Goal: Task Accomplishment & Management: Use online tool/utility

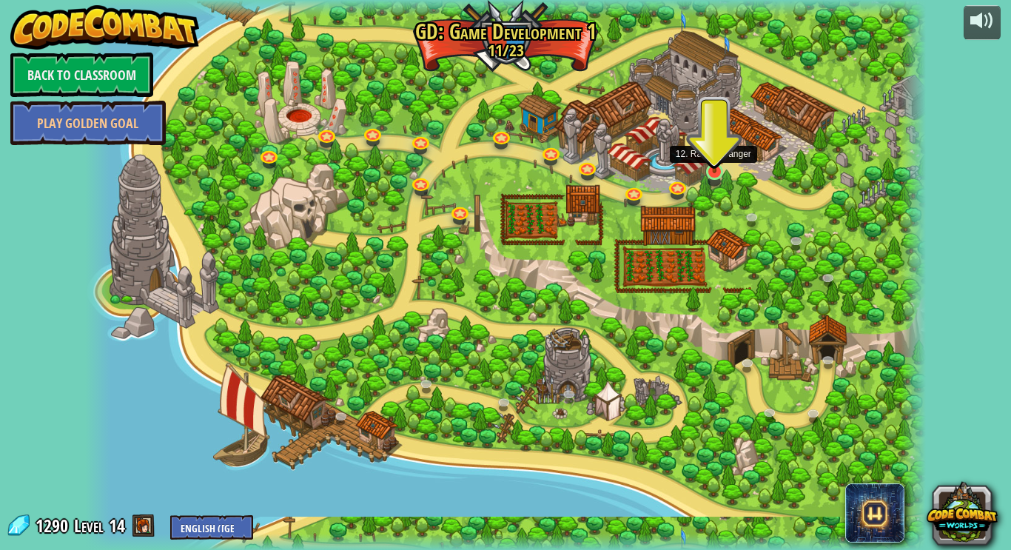
click at [712, 170] on img at bounding box center [714, 149] width 21 height 48
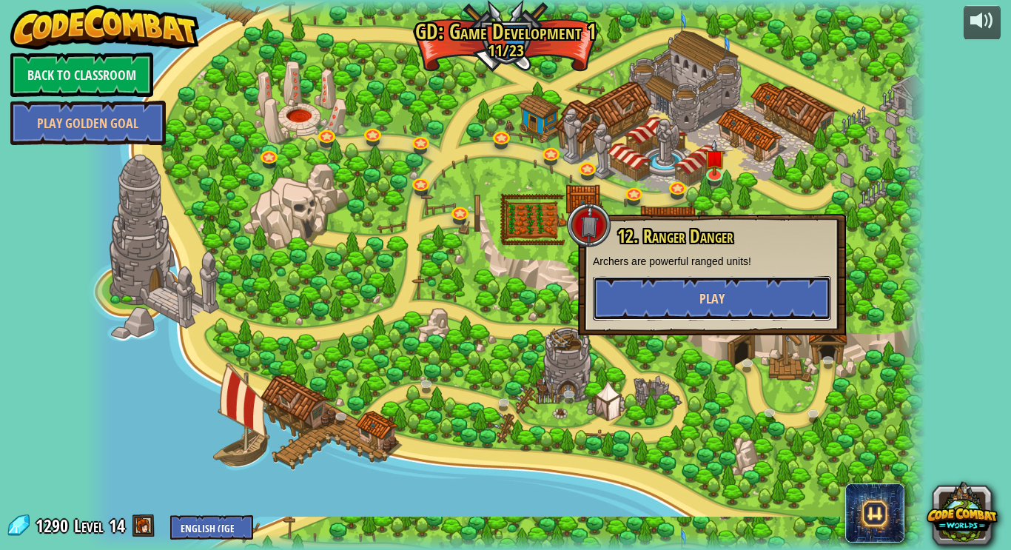
click at [716, 301] on span "Play" at bounding box center [712, 298] width 25 height 19
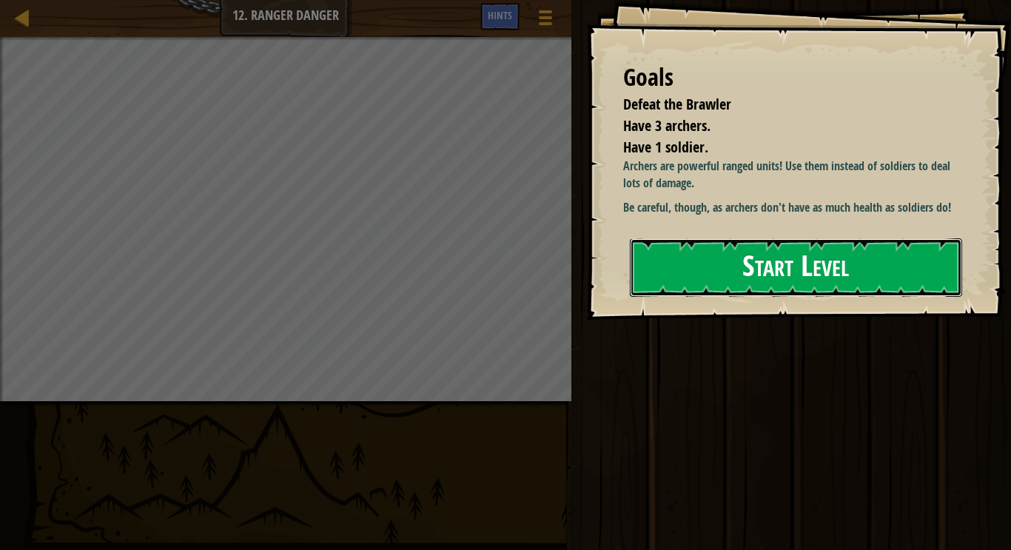
click at [709, 291] on button "Start Level" at bounding box center [796, 267] width 332 height 58
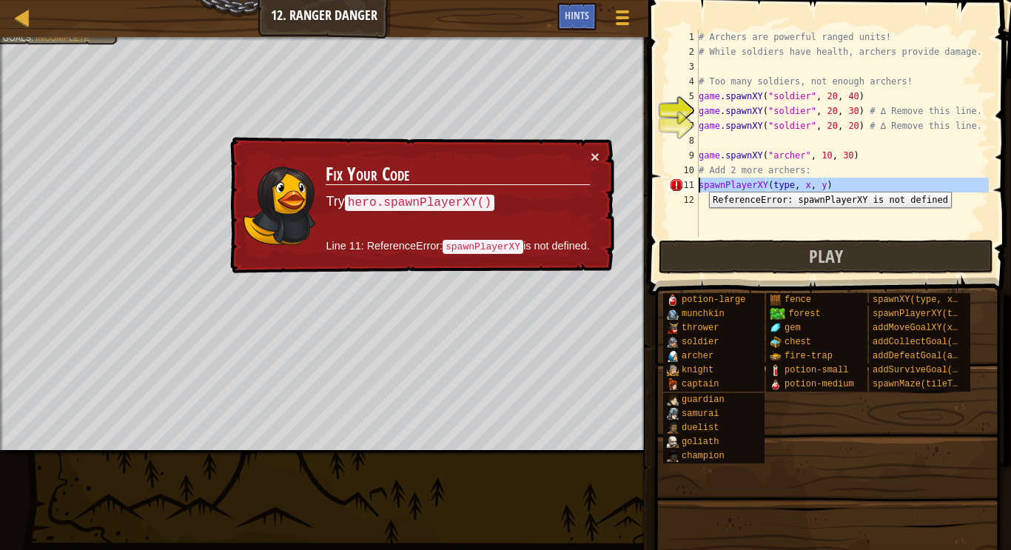
click at [698, 181] on div "11" at bounding box center [684, 185] width 30 height 15
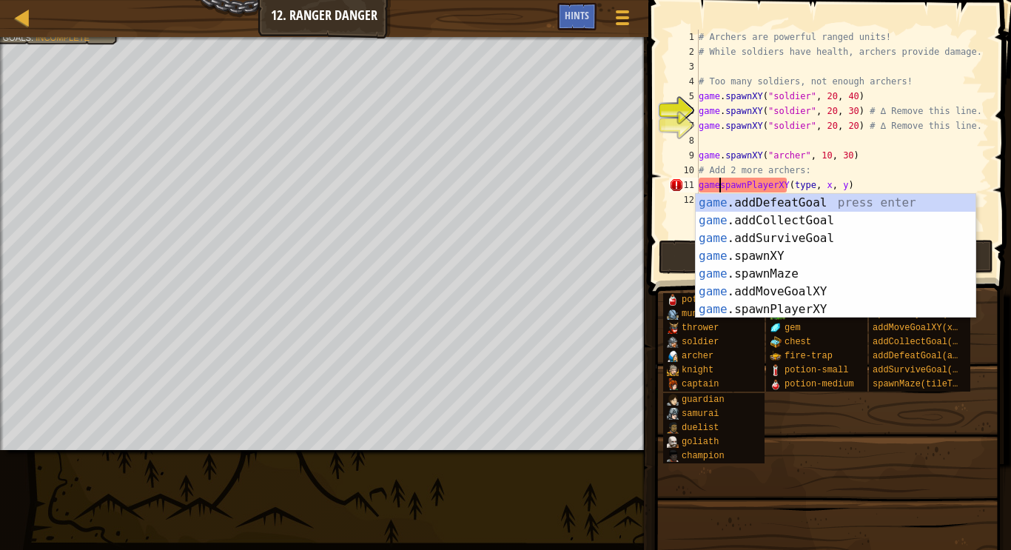
scroll to position [7, 4]
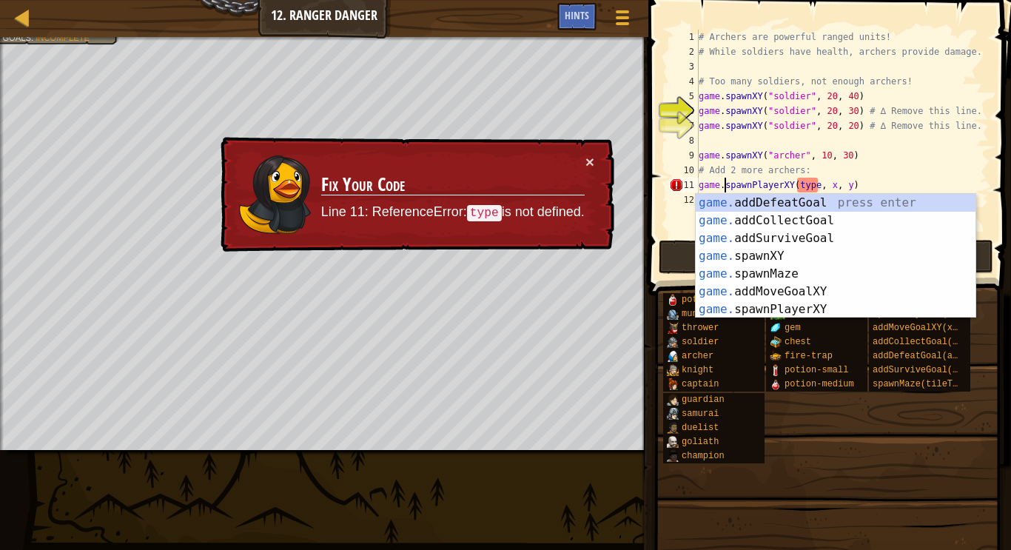
click at [817, 187] on div "# Archers are powerful ranged units! # While soldiers have health, archers prov…" at bounding box center [842, 148] width 293 height 237
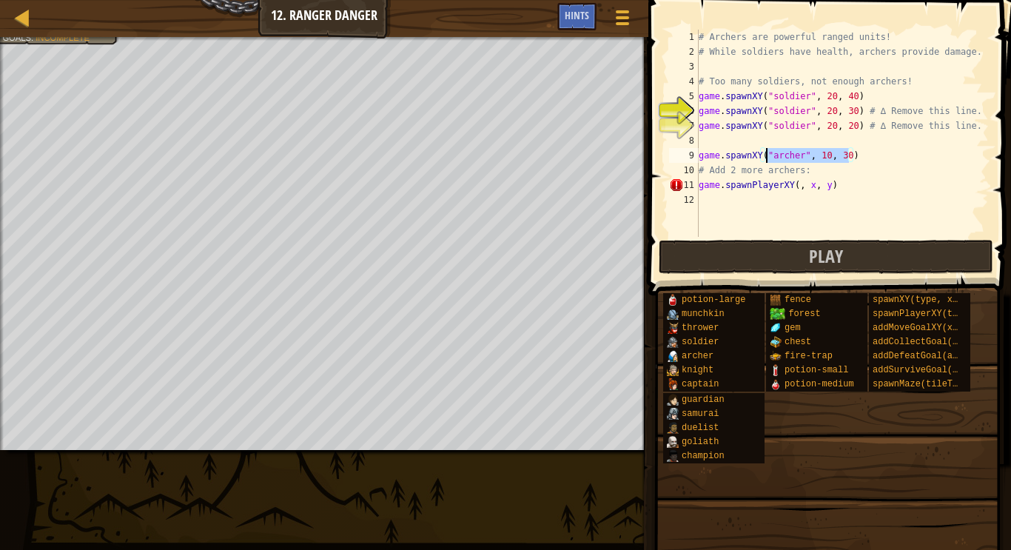
drag, startPoint x: 851, startPoint y: 155, endPoint x: 769, endPoint y: 153, distance: 81.5
click at [769, 153] on div "# Archers are powerful ranged units! # While soldiers have health, archers prov…" at bounding box center [842, 148] width 293 height 237
click at [848, 158] on div "# Archers are powerful ranged units! # While soldiers have health, archers prov…" at bounding box center [842, 133] width 293 height 207
click at [848, 157] on div "# Archers are powerful ranged units! # While soldiers have health, archers prov…" at bounding box center [842, 148] width 293 height 237
click at [848, 173] on div "# Archers are powerful ranged units! # While soldiers have health, archers prov…" at bounding box center [842, 148] width 293 height 237
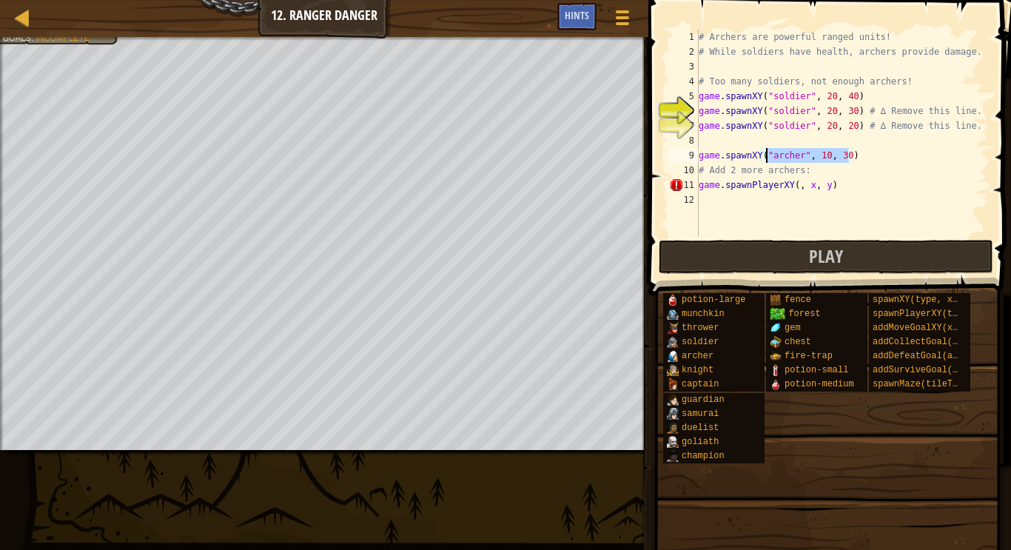
drag, startPoint x: 850, startPoint y: 157, endPoint x: 768, endPoint y: 158, distance: 82.2
click at [768, 158] on div "# Archers are powerful ranged units! # While soldiers have health, archers prov…" at bounding box center [842, 148] width 293 height 237
click at [831, 189] on div "# Archers are powerful ranged units! # While soldiers have health, archers prov…" at bounding box center [842, 148] width 293 height 237
paste textarea ""[PERSON_NAME]", 10, 30"
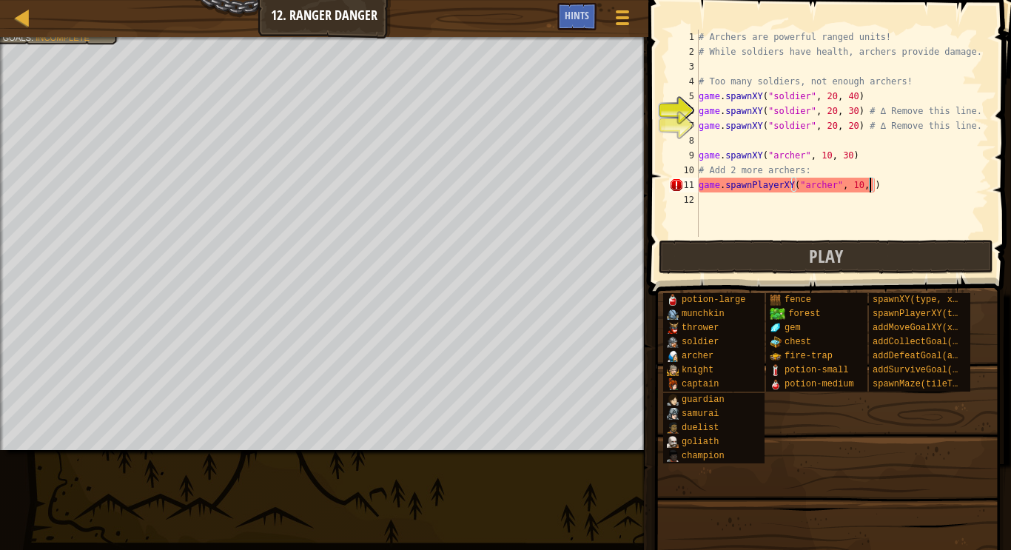
type textarea "game.spawnPlayerXY("[PERSON_NAME]", 10, 20)"
click at [903, 220] on div "# Archers are powerful ranged units! # While soldiers have health, archers prov…" at bounding box center [842, 148] width 293 height 237
drag, startPoint x: 891, startPoint y: 190, endPoint x: 698, endPoint y: 189, distance: 193.2
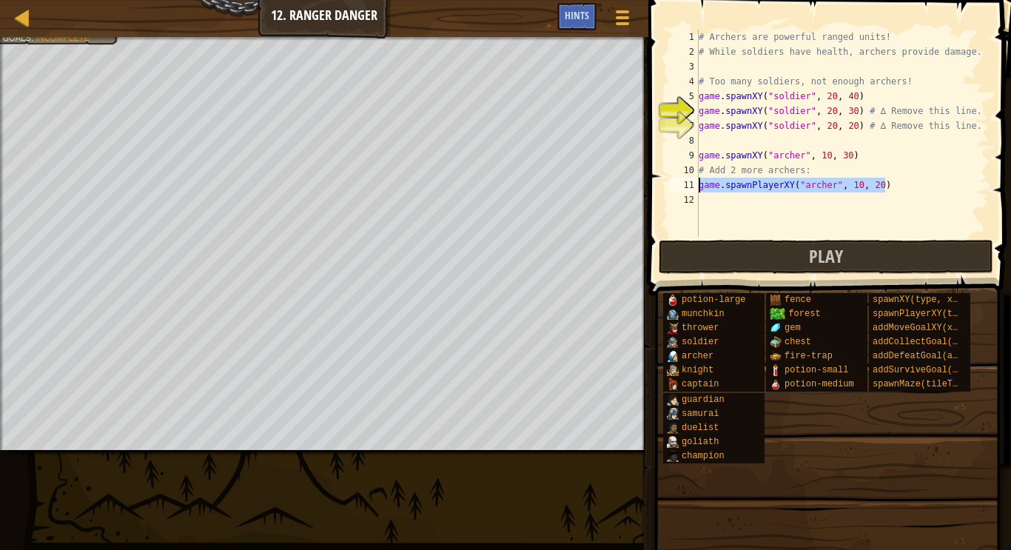
click at [698, 189] on div "1 2 3 4 5 6 7 8 9 10 11 12 # Archers are powerful ranged units! # While soldier…" at bounding box center [827, 133] width 323 height 207
type textarea "game.spawnPlayerXY("[PERSON_NAME]", 10, 20)"
click at [706, 208] on div "# Archers are powerful ranged units! # While soldiers have health, archers prov…" at bounding box center [842, 148] width 293 height 237
paste textarea "game.spawnPlayerXY("[PERSON_NAME]", 10, 20)"
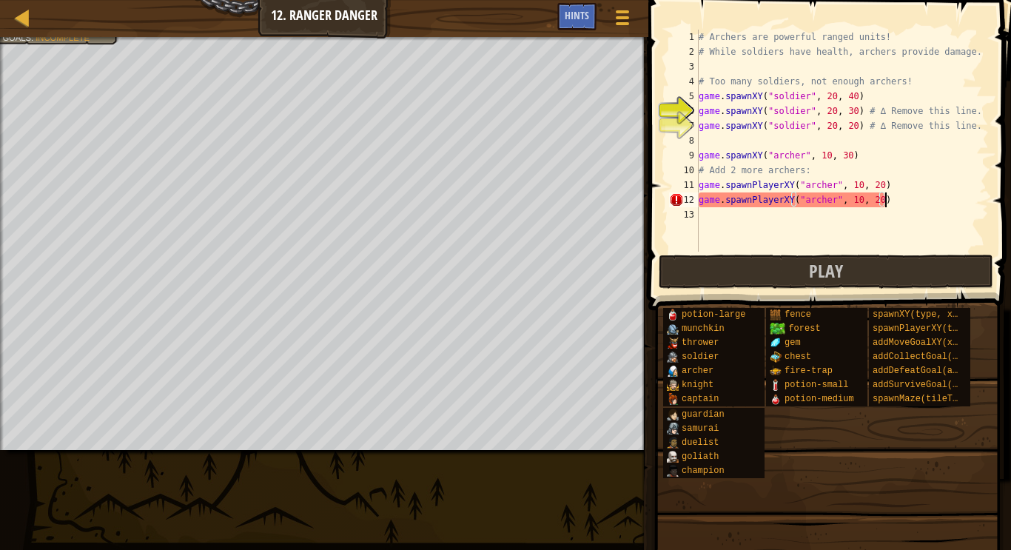
click at [882, 202] on div "# Archers are powerful ranged units! # While soldiers have health, archers prov…" at bounding box center [842, 156] width 293 height 252
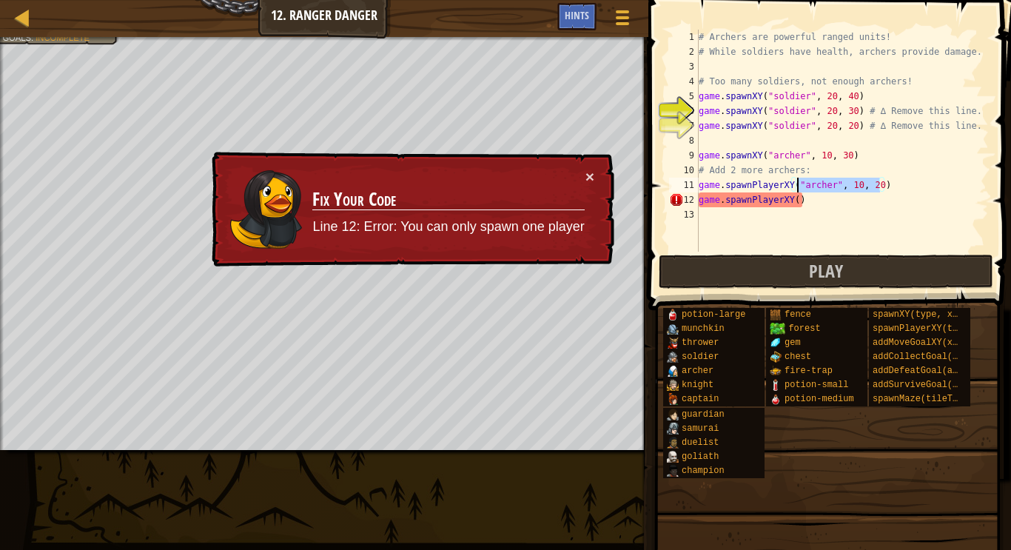
drag, startPoint x: 880, startPoint y: 185, endPoint x: 800, endPoint y: 184, distance: 80.0
click at [800, 184] on div "# Archers are powerful ranged units! # While soldiers have health, archers prov…" at bounding box center [842, 156] width 293 height 252
click at [798, 197] on div "# Archers are powerful ranged units! # While soldiers have health, archers prov…" at bounding box center [842, 156] width 293 height 252
paste textarea ""[PERSON_NAME]", 10, 20"
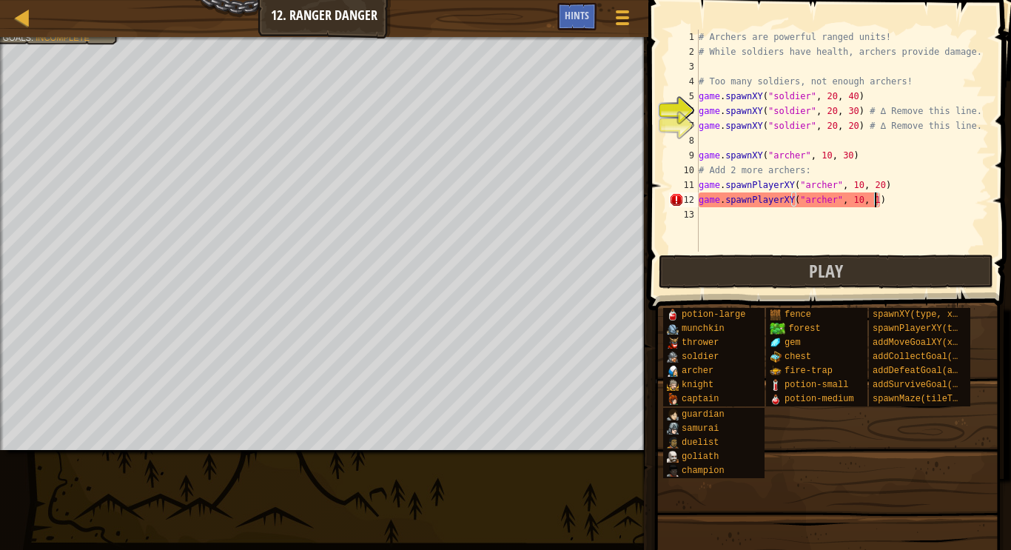
type textarea "game.spawnPlayerXY("[PERSON_NAME]", 10, 10)"
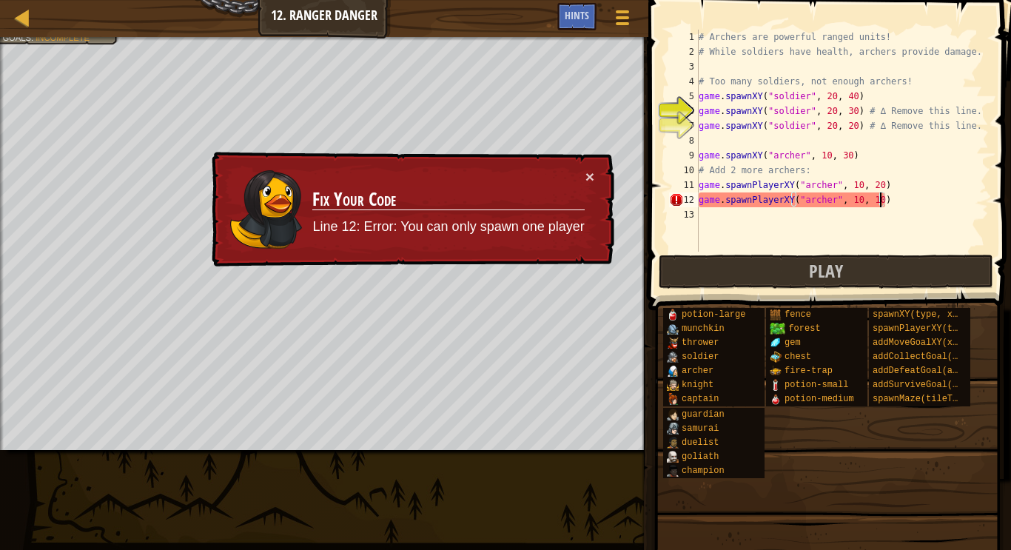
click at [880, 225] on div "# Archers are powerful ranged units! # While soldiers have health, archers prov…" at bounding box center [842, 156] width 293 height 252
click at [846, 219] on div "# Archers are powerful ranged units! # While soldiers have health, archers prov…" at bounding box center [842, 156] width 293 height 252
click at [883, 202] on div "# Archers are powerful ranged units! # While soldiers have health, archers prov…" at bounding box center [842, 156] width 293 height 252
click at [881, 203] on div "# Archers are powerful ranged units! # While soldiers have health, archers prov…" at bounding box center [842, 156] width 293 height 252
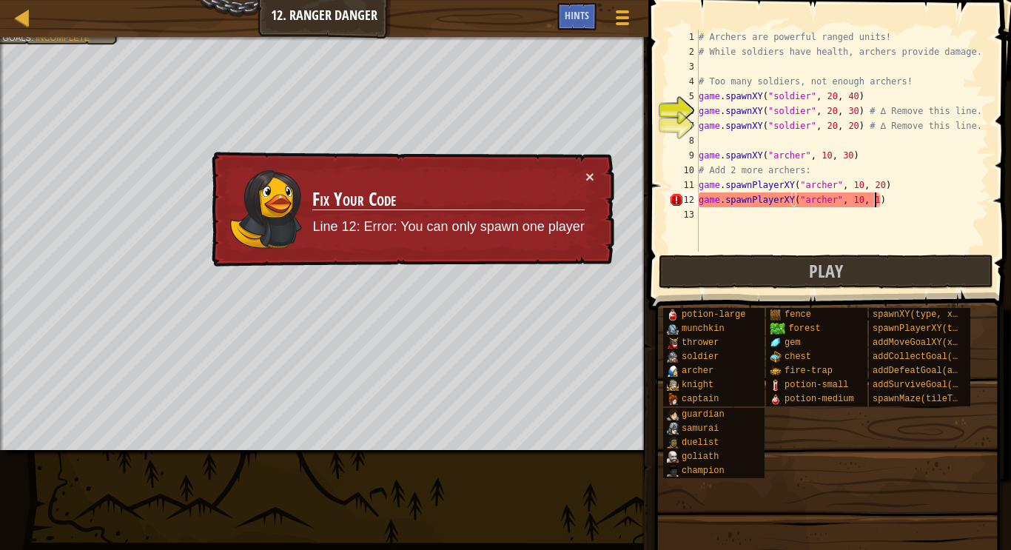
scroll to position [7, 26]
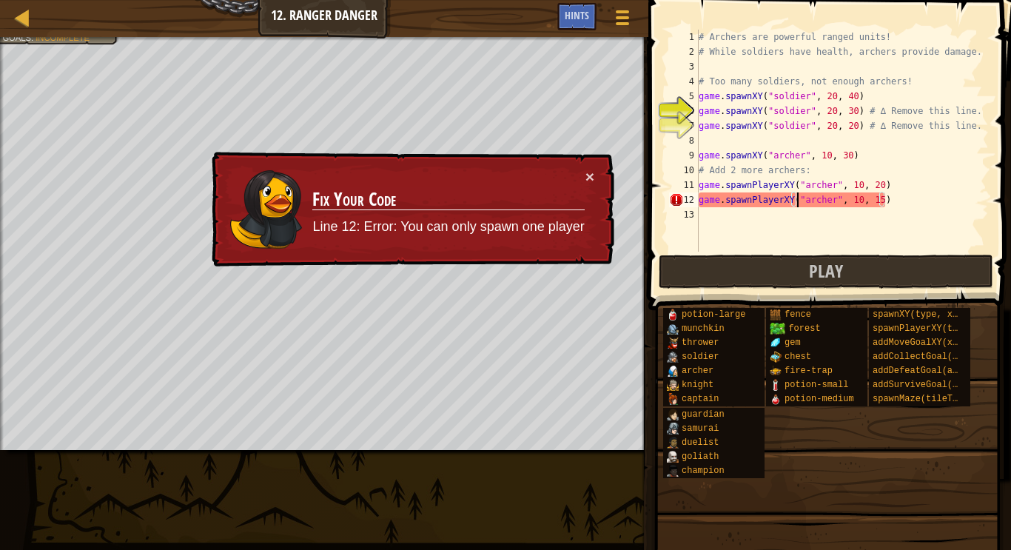
click at [795, 205] on div "# Archers are powerful ranged units! # While soldiers have health, archers prov…" at bounding box center [842, 156] width 293 height 252
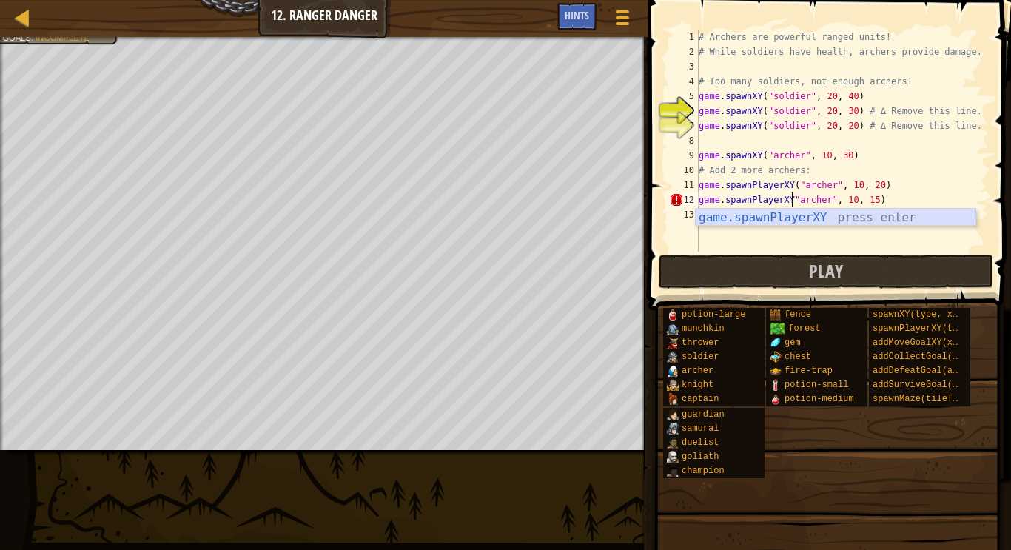
click at [794, 218] on div "game.spawnPlayerXY press enter" at bounding box center [836, 235] width 280 height 53
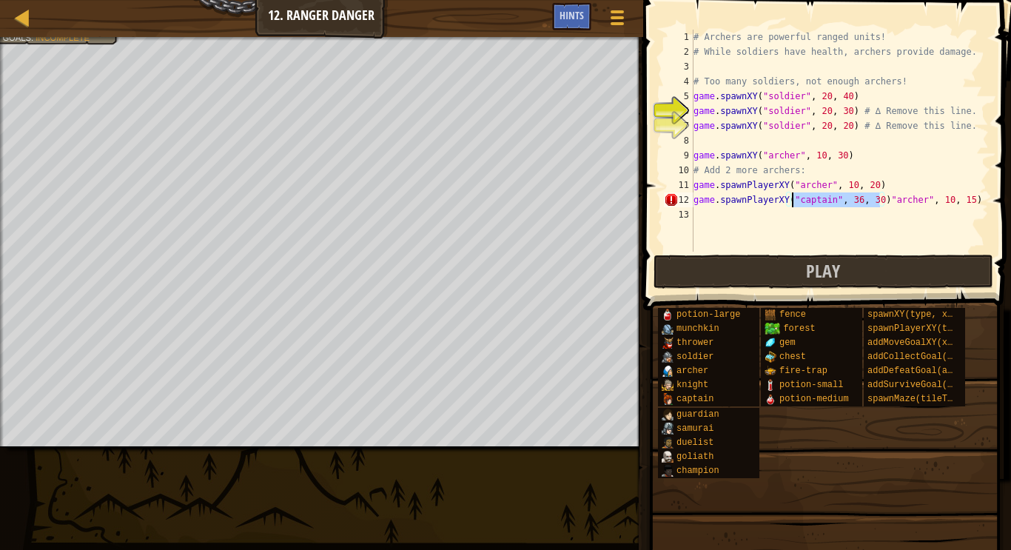
drag, startPoint x: 881, startPoint y: 206, endPoint x: 793, endPoint y: 203, distance: 88.2
click at [793, 203] on div "# Archers are powerful ranged units! # While soldiers have health, archers prov…" at bounding box center [840, 156] width 298 height 252
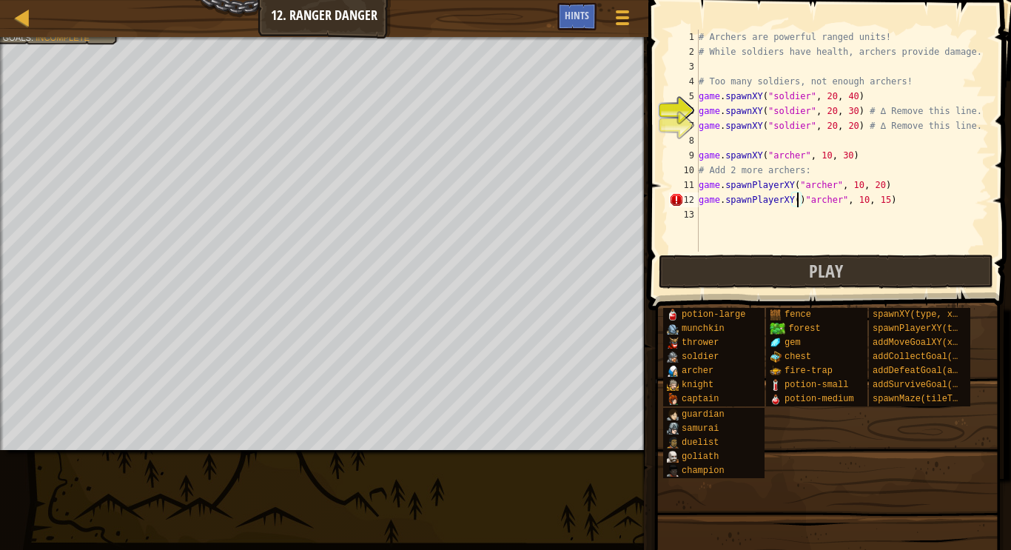
click at [803, 203] on div "# Archers are powerful ranged units! # While soldiers have health, archers prov…" at bounding box center [842, 156] width 293 height 252
type textarea "game.spawnPlayerXY("[PERSON_NAME]", 10, 15)"
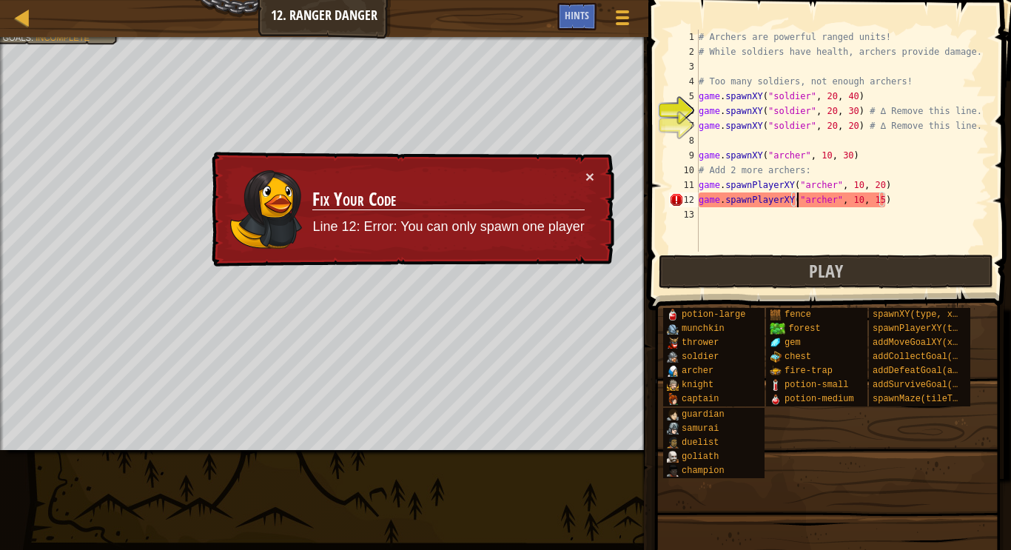
click at [828, 219] on div "# Archers are powerful ranged units! # While soldiers have health, archers prov…" at bounding box center [842, 156] width 293 height 252
drag, startPoint x: 778, startPoint y: 201, endPoint x: 752, endPoint y: 203, distance: 26.0
click at [752, 203] on div "# Archers are powerful ranged units! # While soldiers have health, archers prov…" at bounding box center [842, 156] width 293 height 252
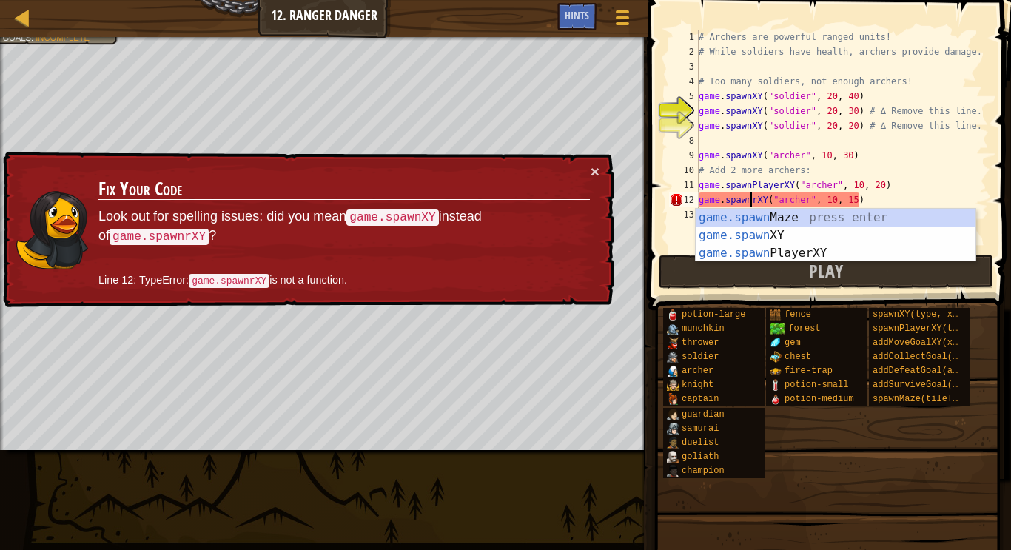
click at [754, 202] on div "# Archers are powerful ranged units! # While soldiers have health, archers prov…" at bounding box center [842, 156] width 293 height 252
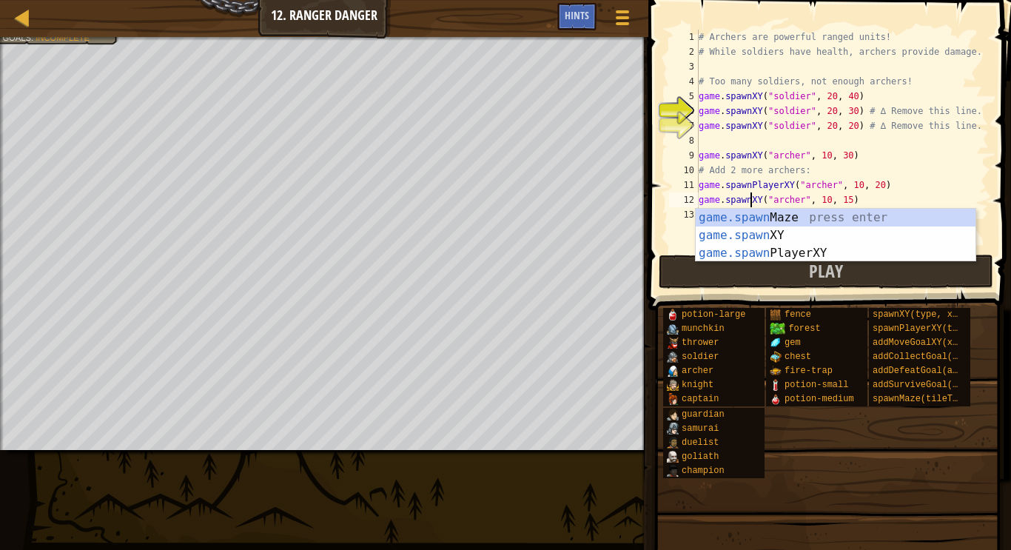
click at [777, 190] on div "# Archers are powerful ranged units! # While soldiers have health, archers prov…" at bounding box center [842, 156] width 293 height 252
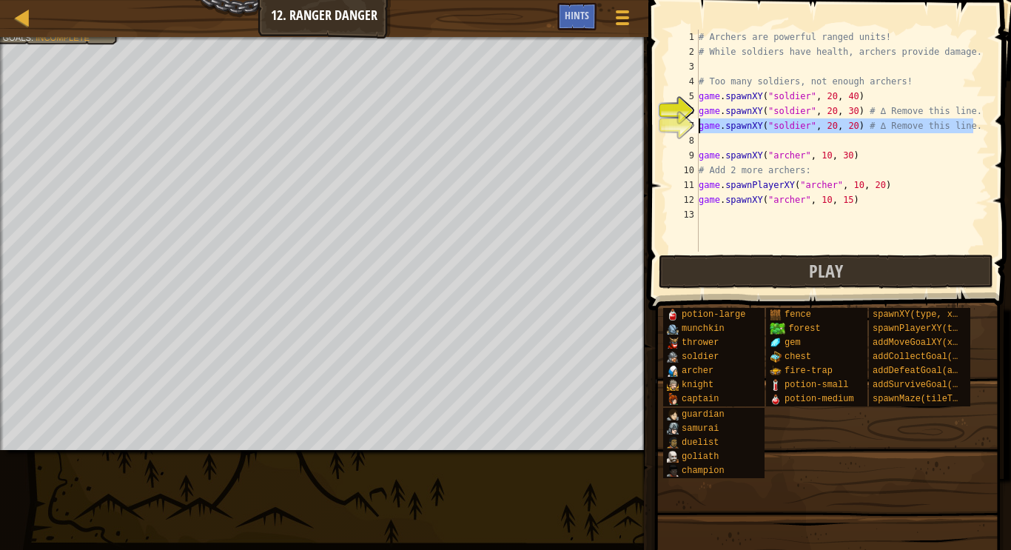
drag, startPoint x: 973, startPoint y: 127, endPoint x: 694, endPoint y: 124, distance: 278.4
click at [694, 124] on div "game.spawnPlayerXY("[PERSON_NAME]", 10, 20) 1 2 3 4 5 6 7 8 9 10 11 12 13 # Arc…" at bounding box center [827, 141] width 323 height 222
type textarea "game.spawnXY("soldier", 20, 20) # ∆ Remove this line."
type textarea "game.spawnXY("soldier", 20, 30) # ∆ Remove this line."
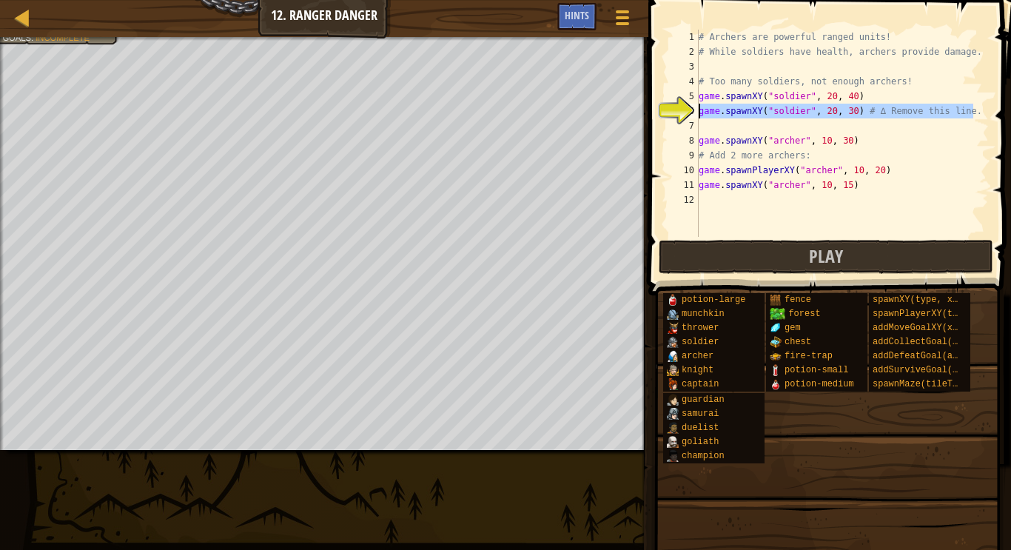
drag, startPoint x: 981, startPoint y: 112, endPoint x: 697, endPoint y: 115, distance: 283.6
click at [697, 115] on div "game.spawnXY("soldier", 20, 30) # ∆ Remove this line. 1 2 3 4 5 6 7 8 9 10 11 1…" at bounding box center [827, 133] width 323 height 207
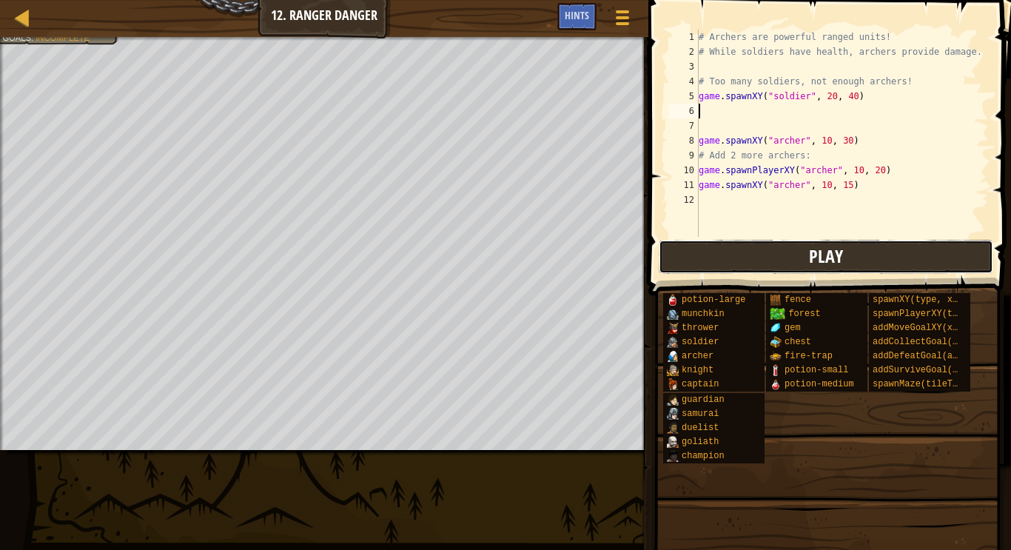
click at [754, 258] on button "Play" at bounding box center [826, 257] width 335 height 34
drag, startPoint x: 887, startPoint y: 174, endPoint x: 844, endPoint y: 175, distance: 43.0
click at [844, 175] on div "# Archers are powerful ranged units! # While soldiers have health, archers prov…" at bounding box center [842, 148] width 293 height 237
type textarea "game.spawnPlayerXY("[PERSON_NAME]", 10, 20)"
drag, startPoint x: 871, startPoint y: 197, endPoint x: 846, endPoint y: 192, distance: 25.6
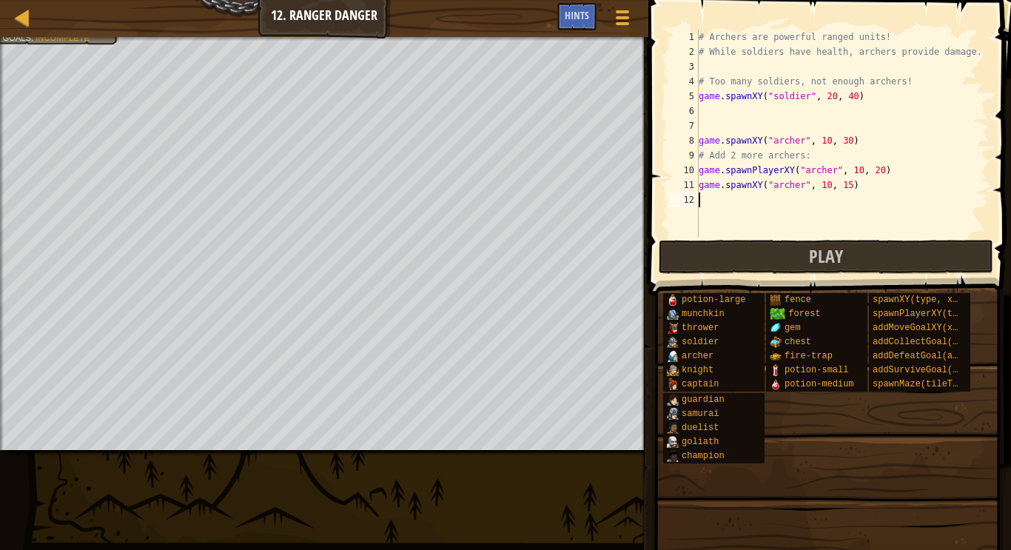
click at [846, 192] on div "# Archers are powerful ranged units! # While soldiers have health, archers prov…" at bounding box center [842, 148] width 293 height 237
drag, startPoint x: 857, startPoint y: 188, endPoint x: 695, endPoint y: 181, distance: 161.5
click at [695, 181] on div "1 2 3 4 5 6 7 8 9 10 11 12 # Archers are powerful ranged units! # While soldier…" at bounding box center [827, 133] width 323 height 207
type textarea "game.spawnXY("[PERSON_NAME]", 10, 15)"
click at [703, 201] on div "# Archers are powerful ranged units! # While soldiers have health, archers prov…" at bounding box center [842, 148] width 293 height 237
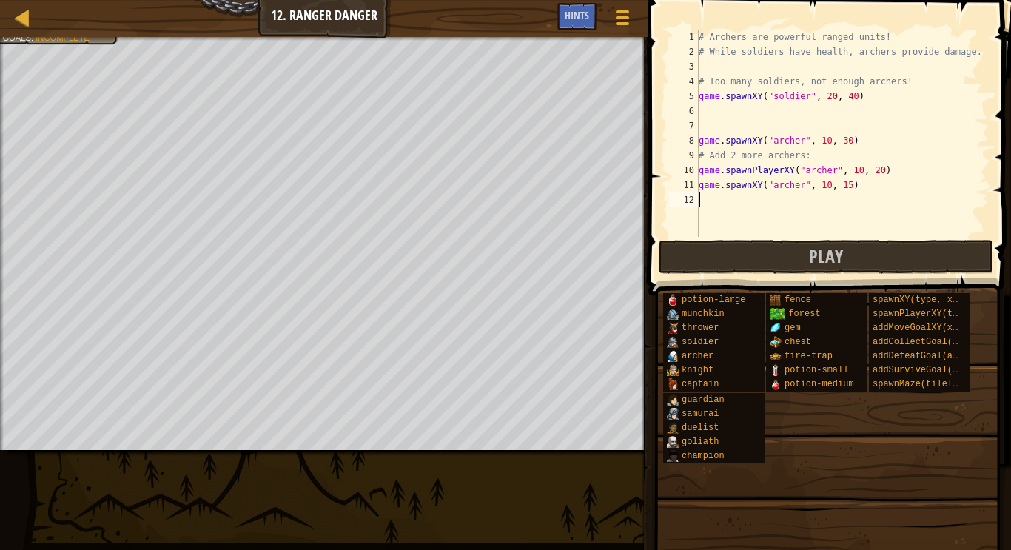
paste textarea "game.spawnXY("[PERSON_NAME]", 10, 15)"
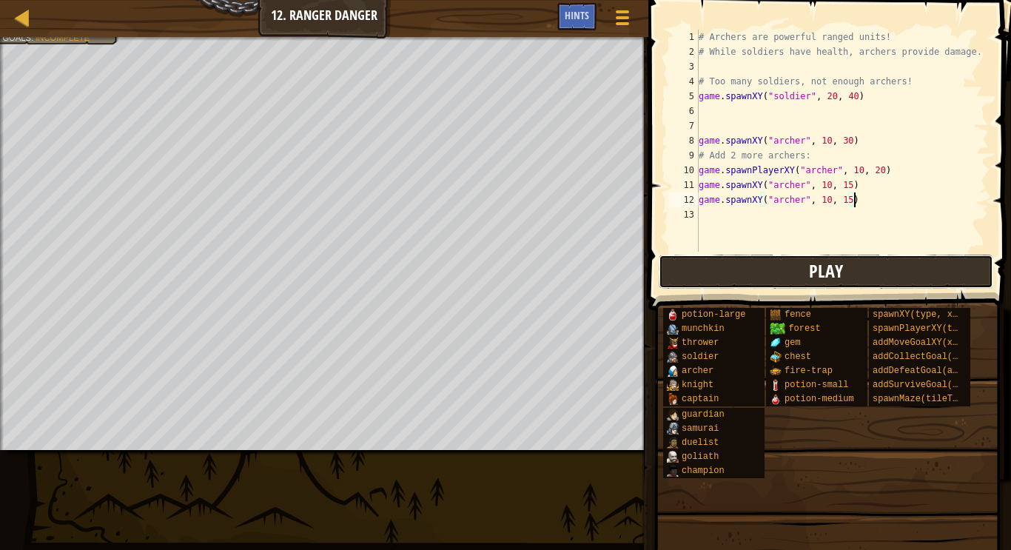
click at [801, 263] on button "Play" at bounding box center [826, 272] width 335 height 34
click at [876, 277] on button "Play" at bounding box center [826, 272] width 335 height 34
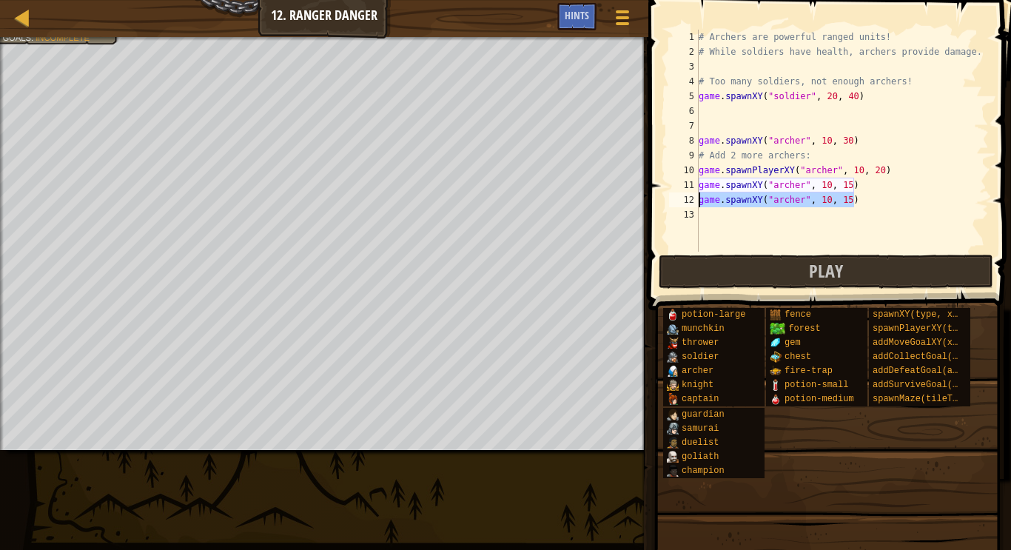
drag, startPoint x: 858, startPoint y: 201, endPoint x: 702, endPoint y: 206, distance: 156.3
click at [702, 206] on div "# Archers are powerful ranged units! # While soldiers have health, archers prov…" at bounding box center [842, 156] width 293 height 252
type textarea "g"
type textarea "game.spawnXY("[PERSON_NAME]", 10, 15)"
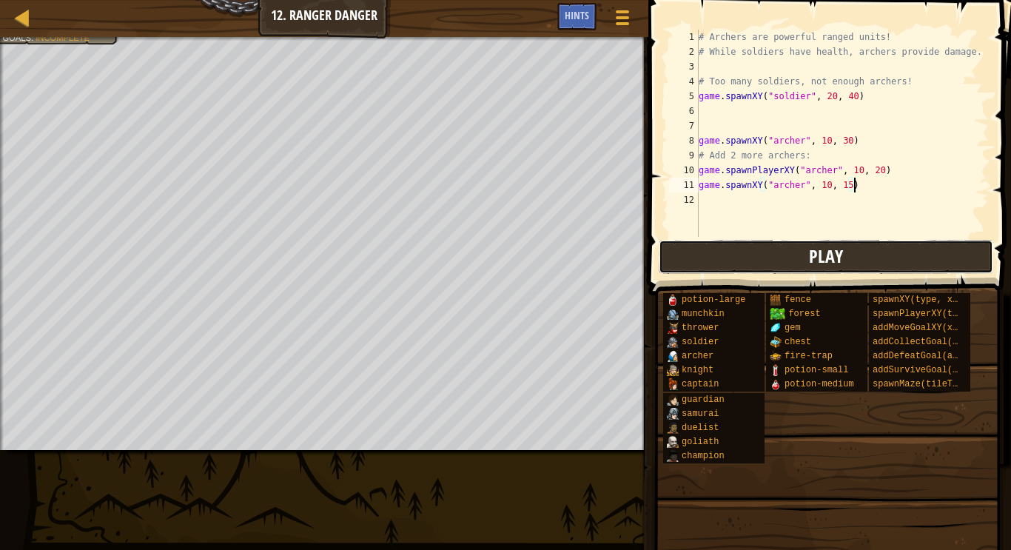
click at [737, 253] on button "Play" at bounding box center [826, 257] width 335 height 34
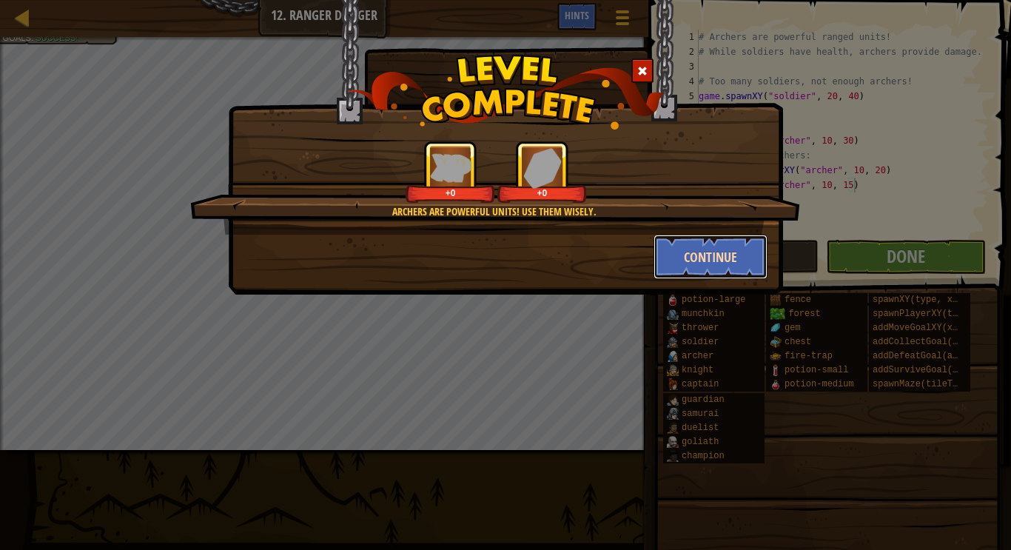
click at [680, 258] on button "Continue" at bounding box center [711, 257] width 115 height 44
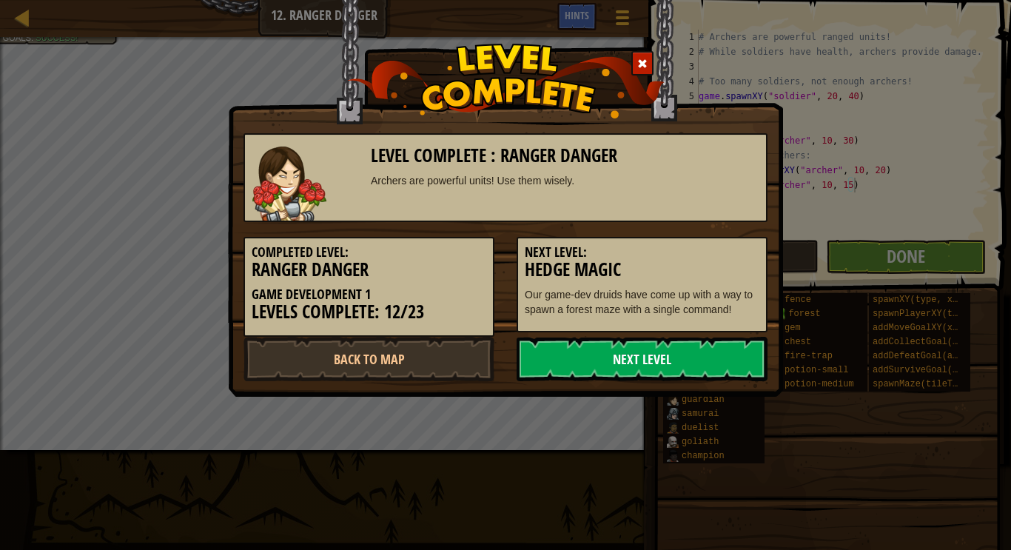
click at [667, 352] on link "Next Level" at bounding box center [642, 359] width 251 height 44
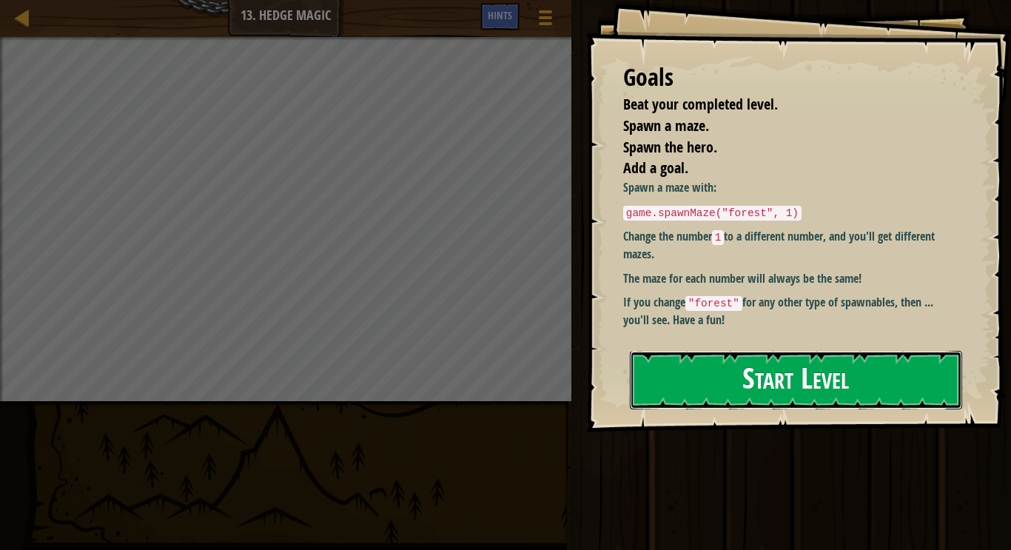
click at [771, 351] on button "Start Level" at bounding box center [796, 380] width 332 height 58
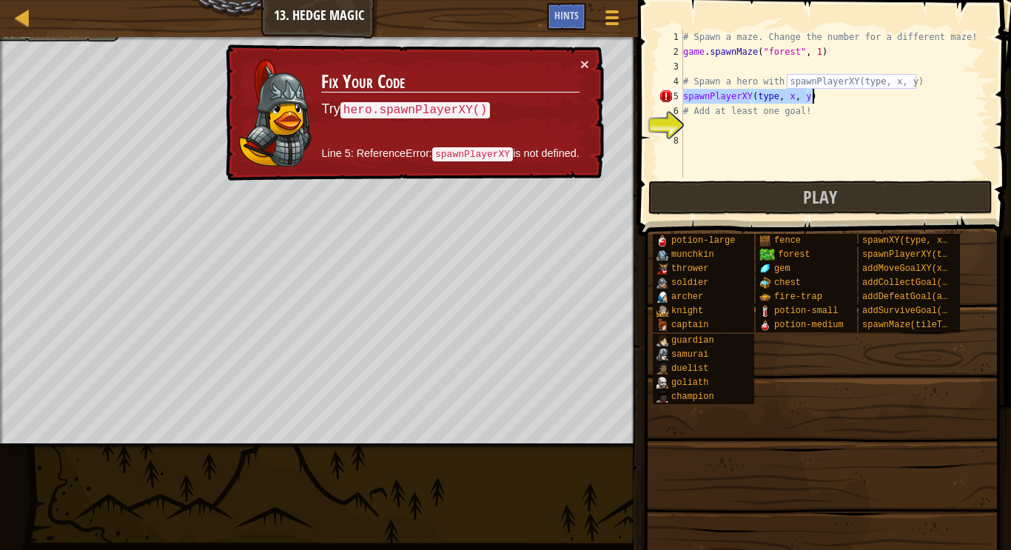
click at [774, 94] on div "# Spawn a maze. Change the number for a different maze! game . spawnMaze ( "for…" at bounding box center [834, 104] width 309 height 148
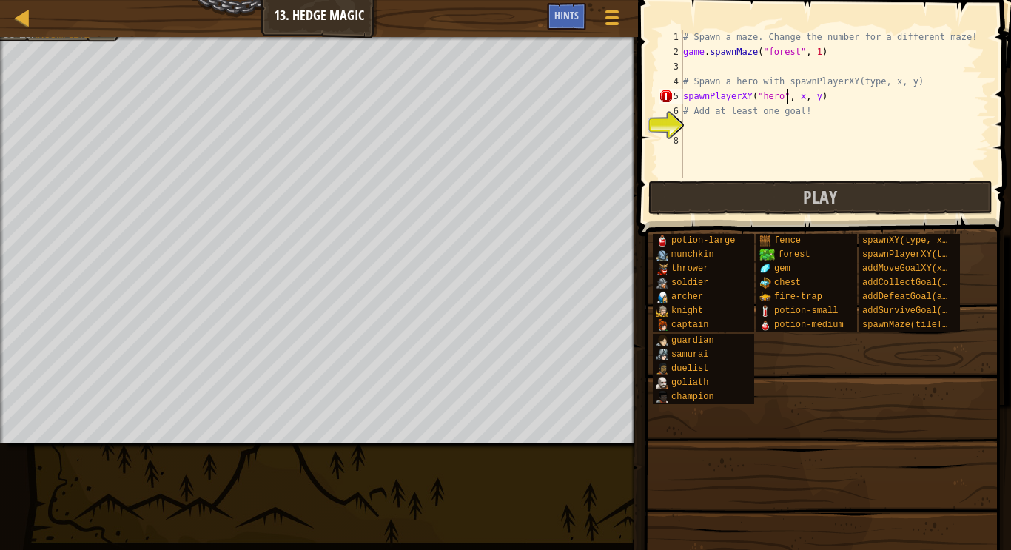
scroll to position [7, 15]
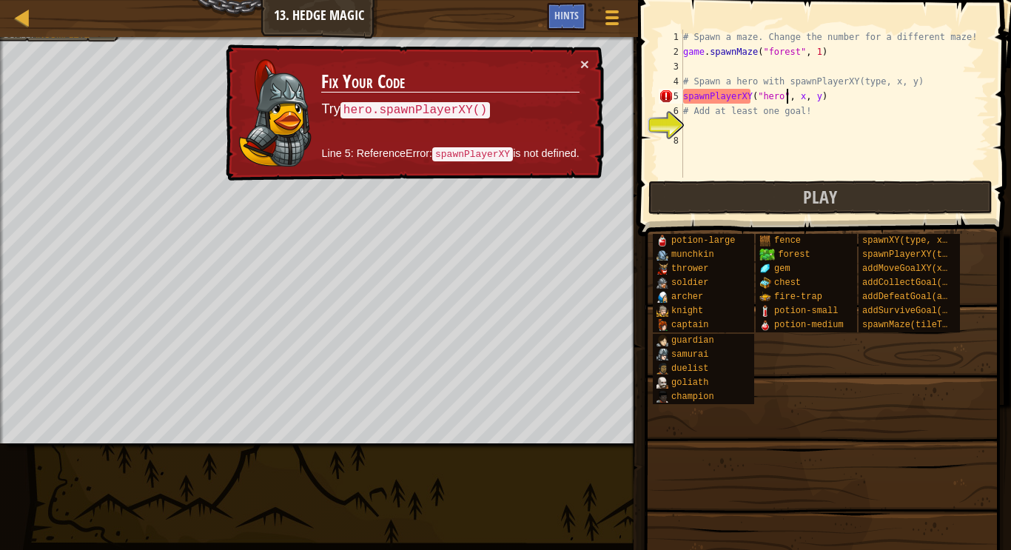
click at [802, 99] on div "# Spawn a maze. Change the number for a different maze! game . spawnMaze ( "for…" at bounding box center [834, 119] width 309 height 178
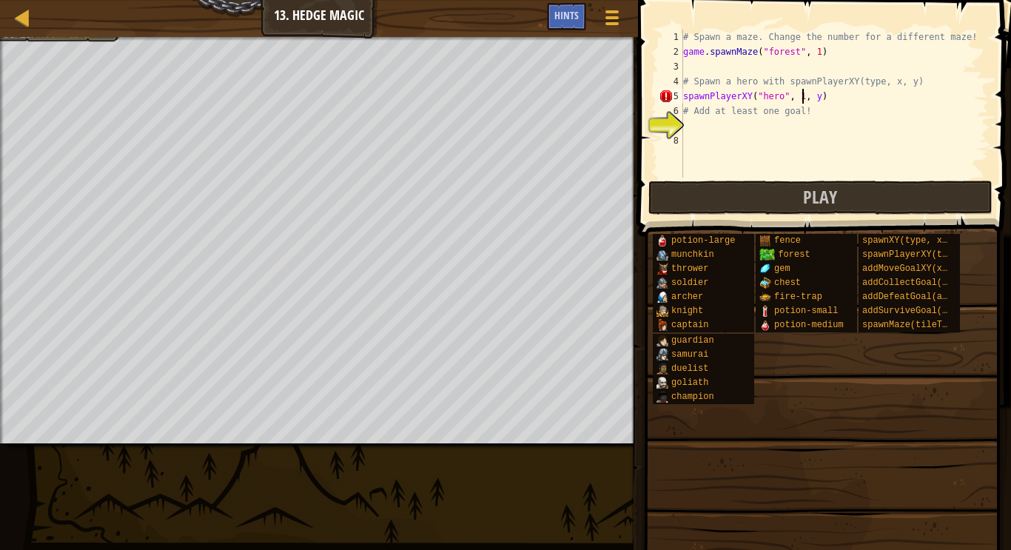
scroll to position [7, 18]
click at [826, 99] on div "# Spawn a maze. Change the number for a different maze! game . spawnMaze ( "for…" at bounding box center [834, 119] width 309 height 178
type textarea "spawnPlayerXY("hero", 12, 56)"
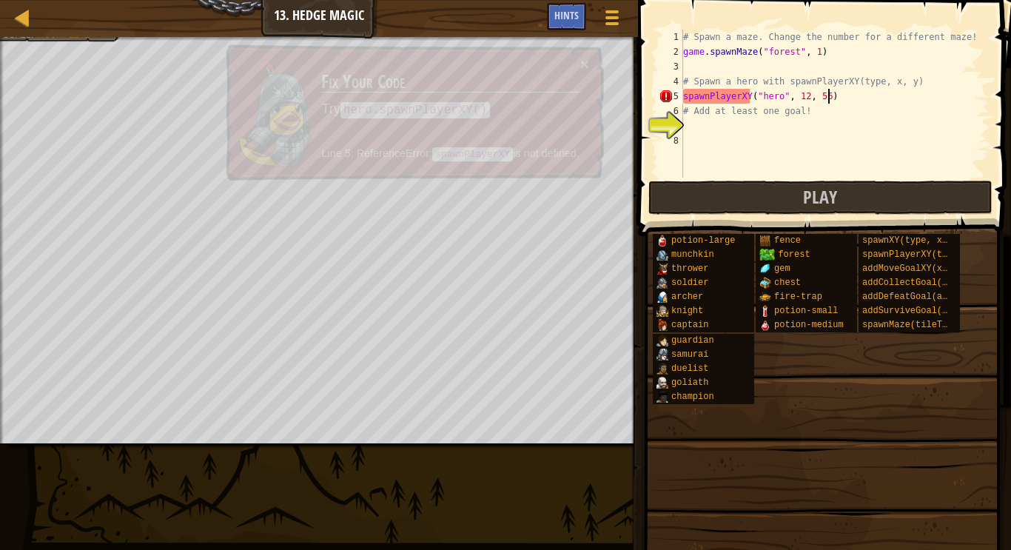
scroll to position [7, 21]
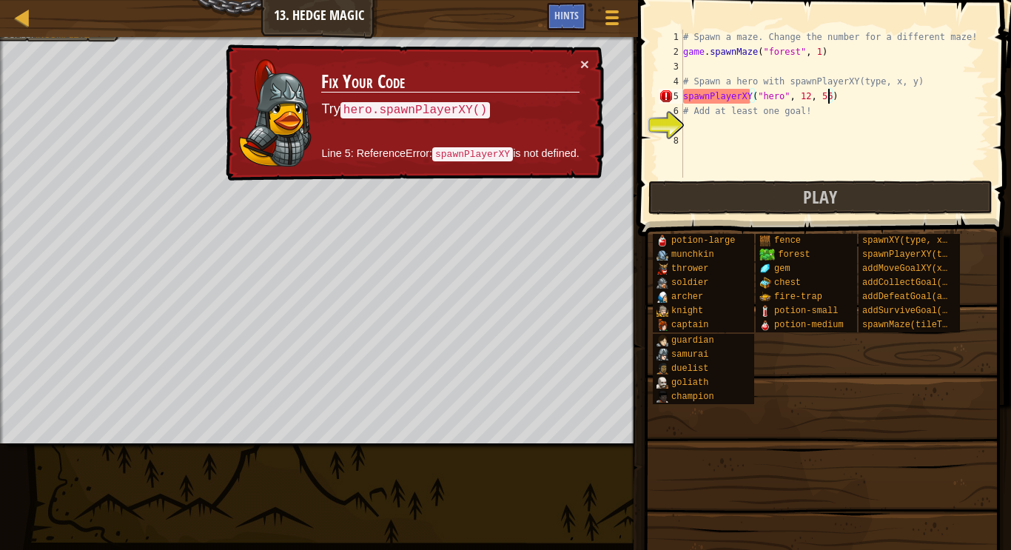
click at [823, 120] on div "# Spawn a maze. Change the number for a different maze! game . spawnMaze ( "for…" at bounding box center [834, 119] width 309 height 178
click at [785, 100] on div "# Spawn a maze. Change the number for a different maze! game . spawnMaze ( "for…" at bounding box center [834, 119] width 309 height 178
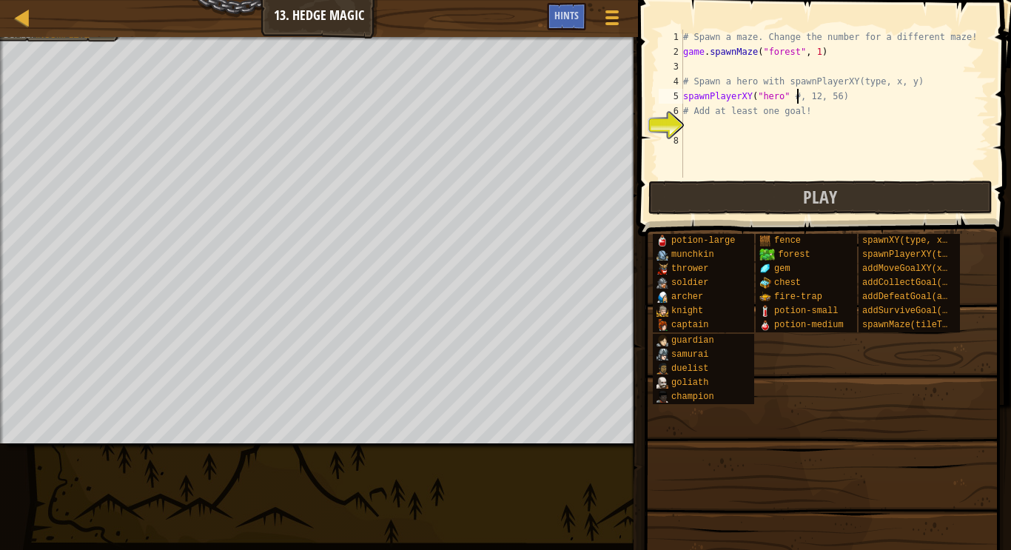
scroll to position [7, 16]
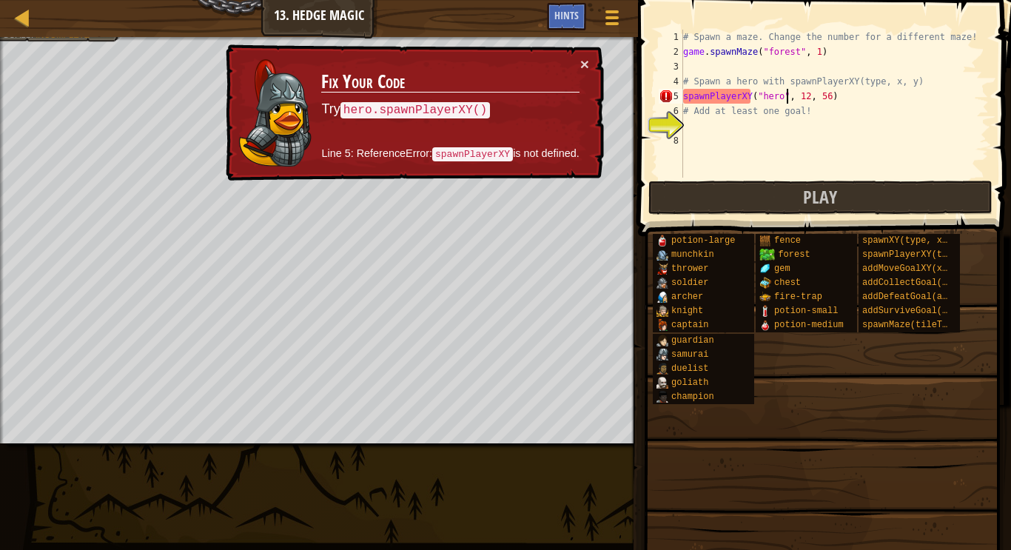
click at [685, 98] on div "# Spawn a maze. Change the number for a different maze! game . spawnMaze ( "for…" at bounding box center [834, 119] width 309 height 178
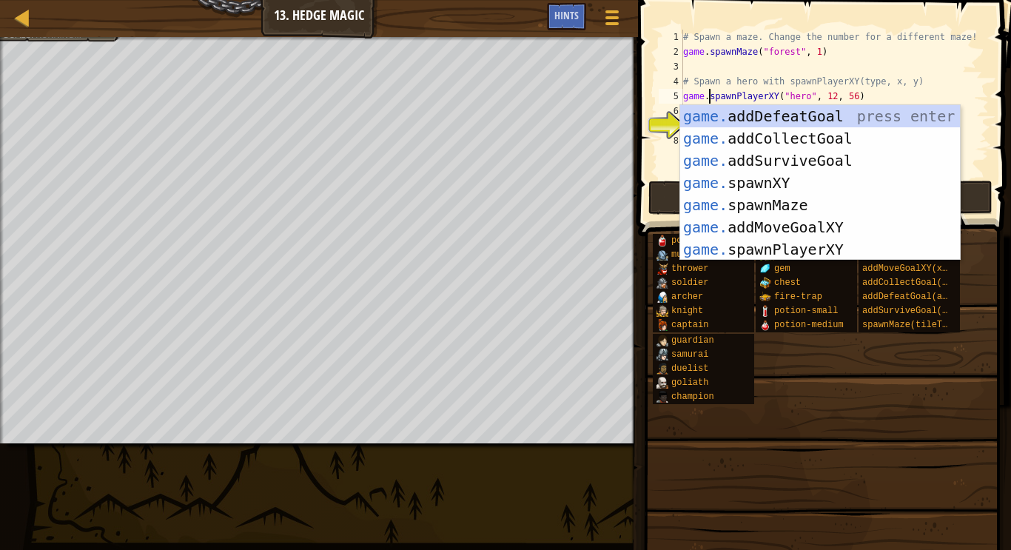
scroll to position [7, 4]
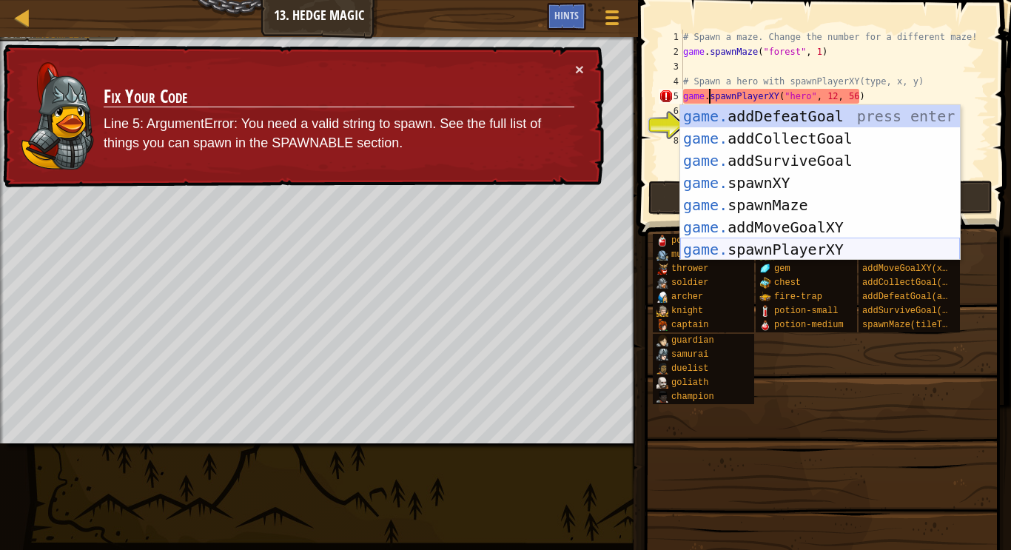
click at [762, 242] on div "game. addDefeatGoal press enter game. addCollectGoal press enter game. addSurvi…" at bounding box center [820, 205] width 280 height 200
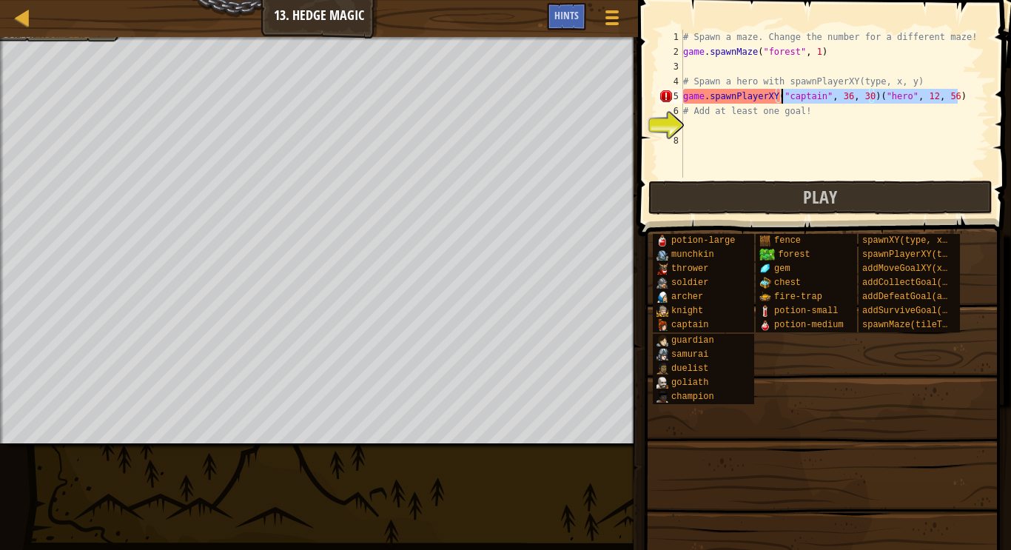
drag, startPoint x: 960, startPoint y: 95, endPoint x: 781, endPoint y: 91, distance: 179.2
click at [781, 91] on div "# Spawn a maze. Change the number for a different maze! game . spawnMaze ( "for…" at bounding box center [834, 119] width 309 height 178
type textarea "game.spawnPlayerXY("hero" ,35 , 30)"
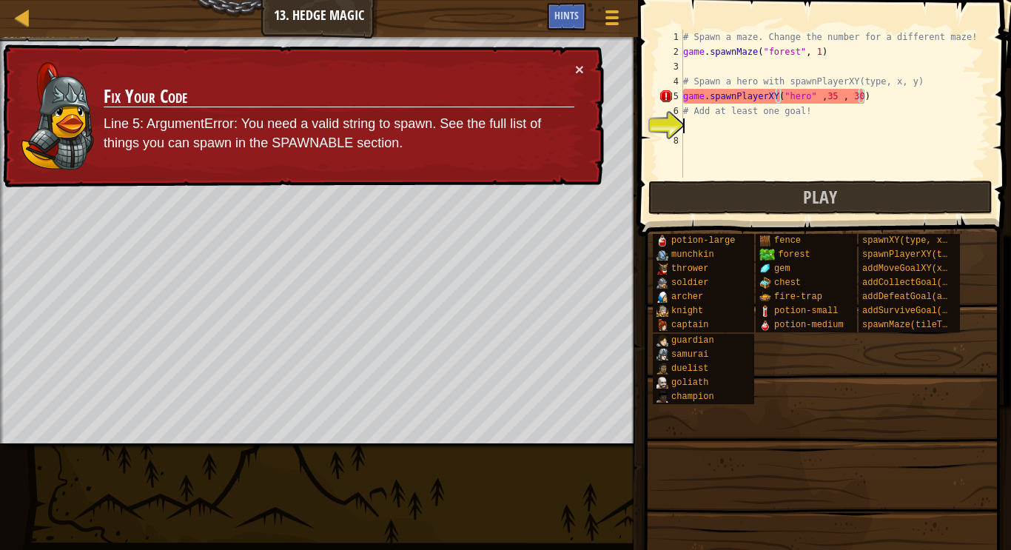
click at [771, 127] on div "# Spawn a maze. Change the number for a different maze! game . spawnMaze ( "for…" at bounding box center [834, 119] width 309 height 178
click at [706, 99] on div "# Spawn a maze. Change the number for a different maze! game . spawnMaze ( "for…" at bounding box center [834, 119] width 309 height 178
type textarea "game.spawnPlayerXY("hero" ,35 , 30)"
click at [693, 121] on div "# Spawn a maze. Change the number for a different maze! game . spawnMaze ( "for…" at bounding box center [834, 119] width 309 height 178
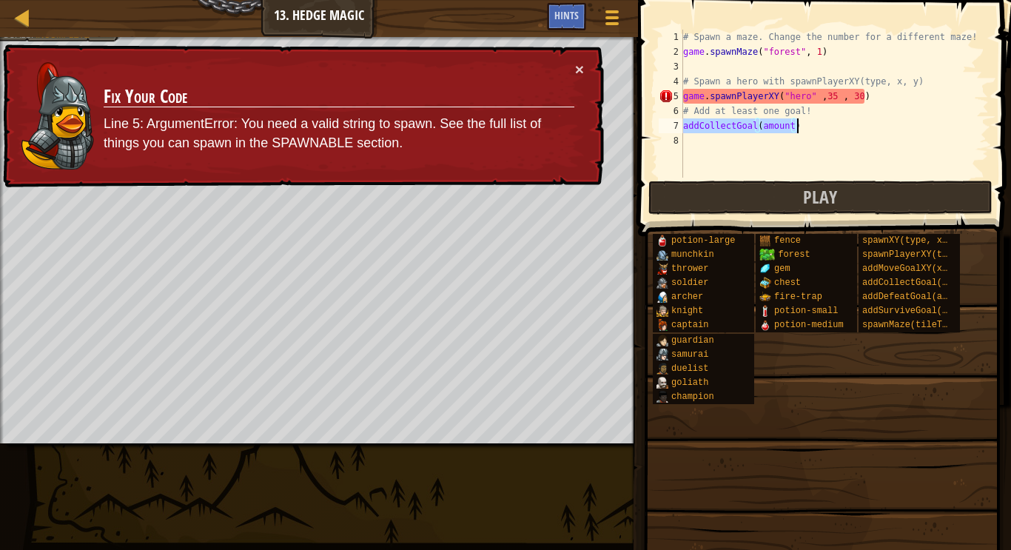
click at [791, 125] on div "# Spawn a maze. Change the number for a different maze! game . spawnMaze ( "for…" at bounding box center [834, 104] width 309 height 148
click at [808, 97] on div "# Spawn a maze. Change the number for a different maze! game . spawnMaze ( "for…" at bounding box center [834, 119] width 309 height 178
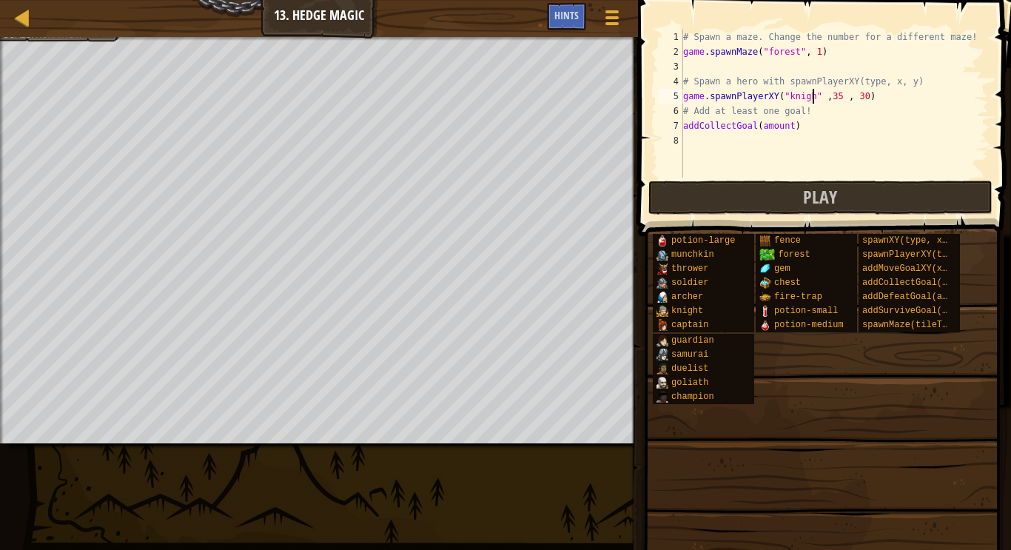
type textarea "game.spawnPlayerXY("knight" ,35 , 30)"
click at [793, 152] on div "# Spawn a maze. Change the number for a different maze! game . spawnMaze ( "for…" at bounding box center [834, 119] width 309 height 178
click at [793, 129] on div "# Spawn a maze. Change the number for a different maze! game . spawnMaze ( "for…" at bounding box center [834, 119] width 309 height 178
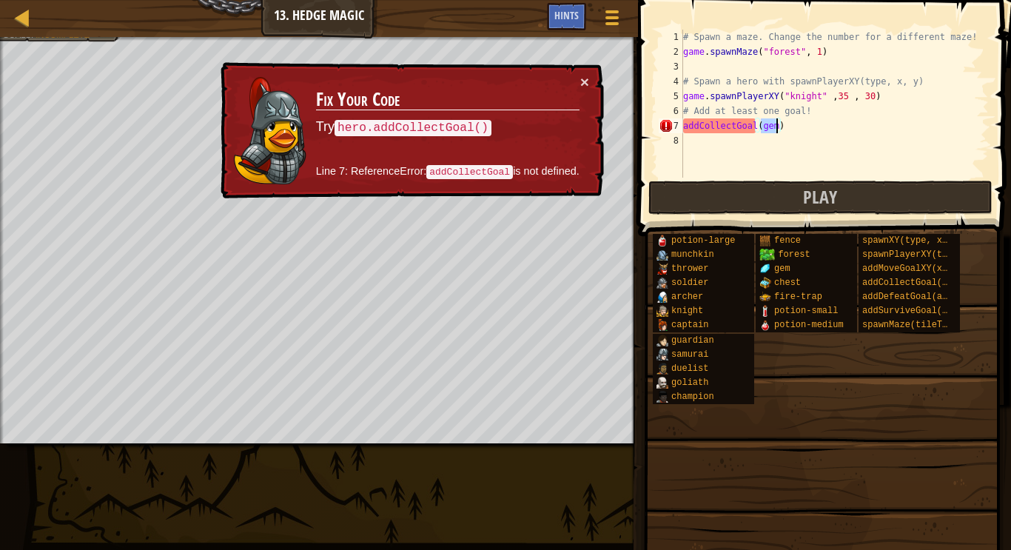
click at [776, 133] on div "# Spawn a maze. Change the number for a different maze! game . spawnMaze ( "for…" at bounding box center [834, 104] width 309 height 148
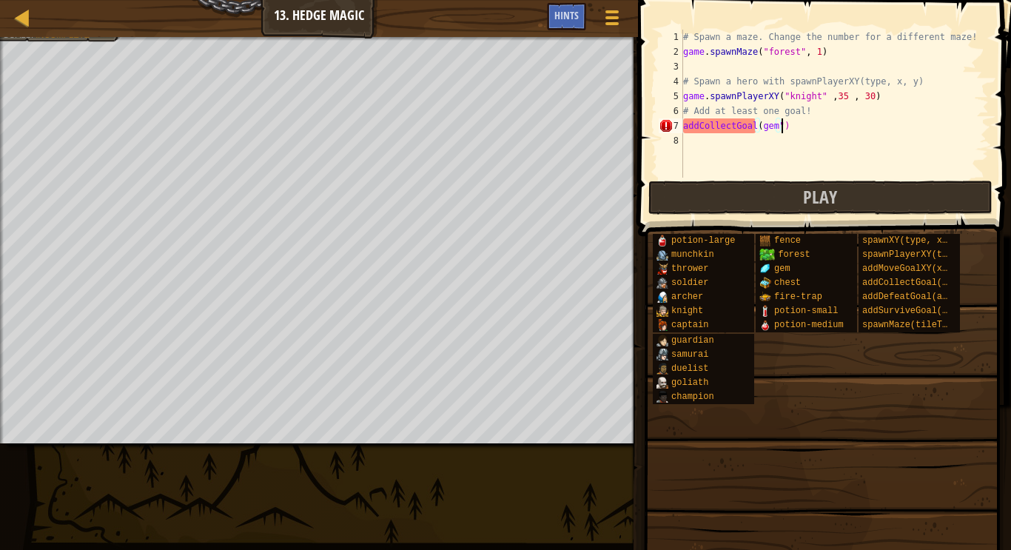
scroll to position [7, 14]
click at [762, 124] on div "# Spawn a maze. Change the number for a different maze! game . spawnMaze ( "for…" at bounding box center [834, 119] width 309 height 178
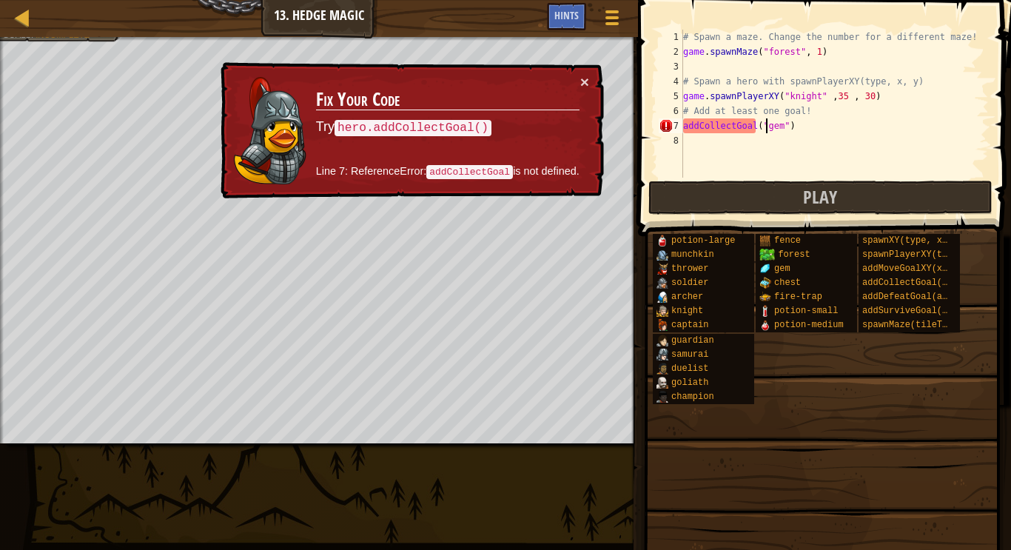
click at [686, 126] on div "# Spawn a maze. Change the number for a different maze! game . spawnMaze ( "for…" at bounding box center [834, 119] width 309 height 178
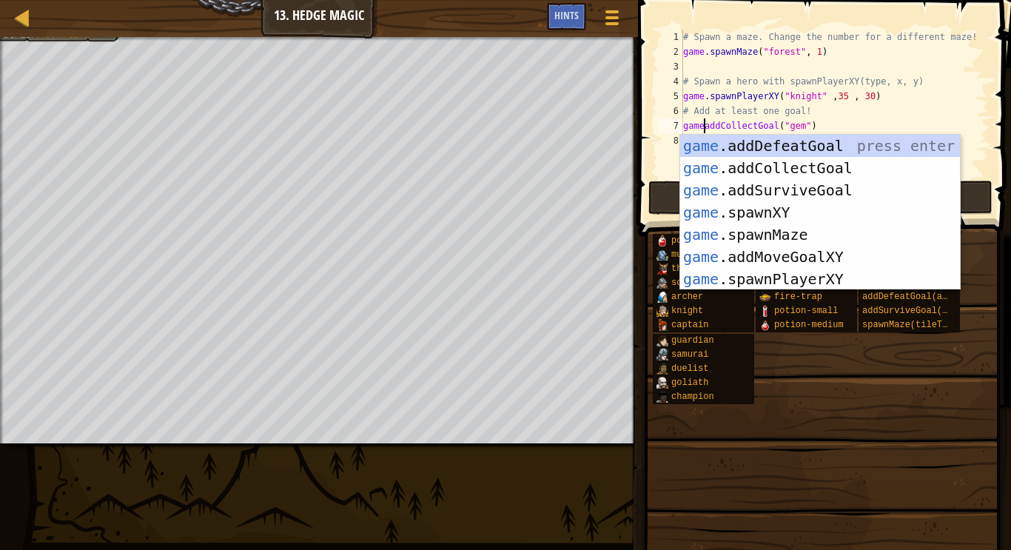
scroll to position [7, 4]
click at [760, 146] on div "game. addDefeatGoal press enter game. addCollectGoal press enter game. addSurvi…" at bounding box center [820, 235] width 280 height 200
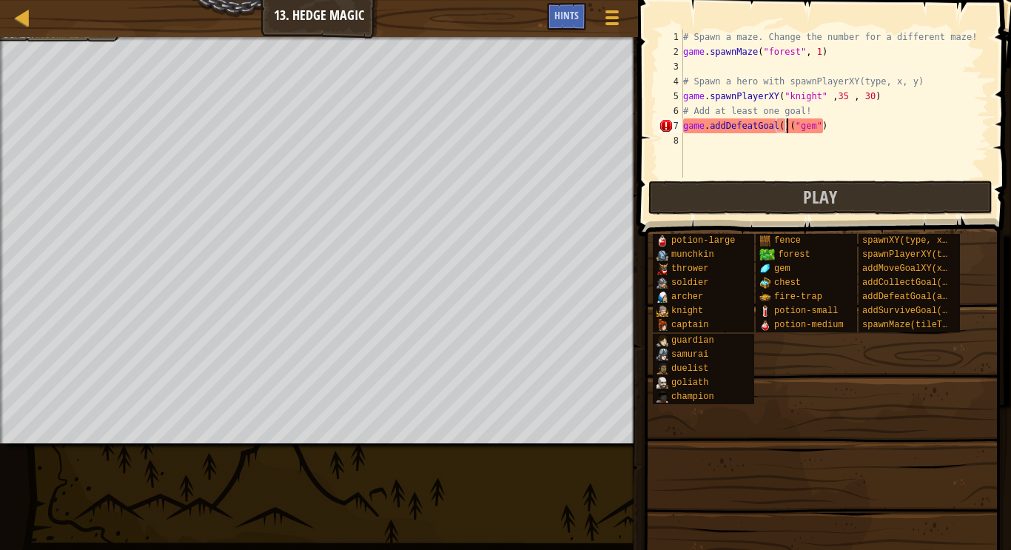
click at [789, 129] on div "# Spawn a maze. Change the number for a different maze! game . spawnMaze ( "for…" at bounding box center [834, 119] width 309 height 178
drag, startPoint x: 817, startPoint y: 128, endPoint x: 784, endPoint y: 125, distance: 33.4
click at [784, 125] on div "# Spawn a maze. Change the number for a different maze! game . spawnMaze ( "for…" at bounding box center [834, 119] width 309 height 178
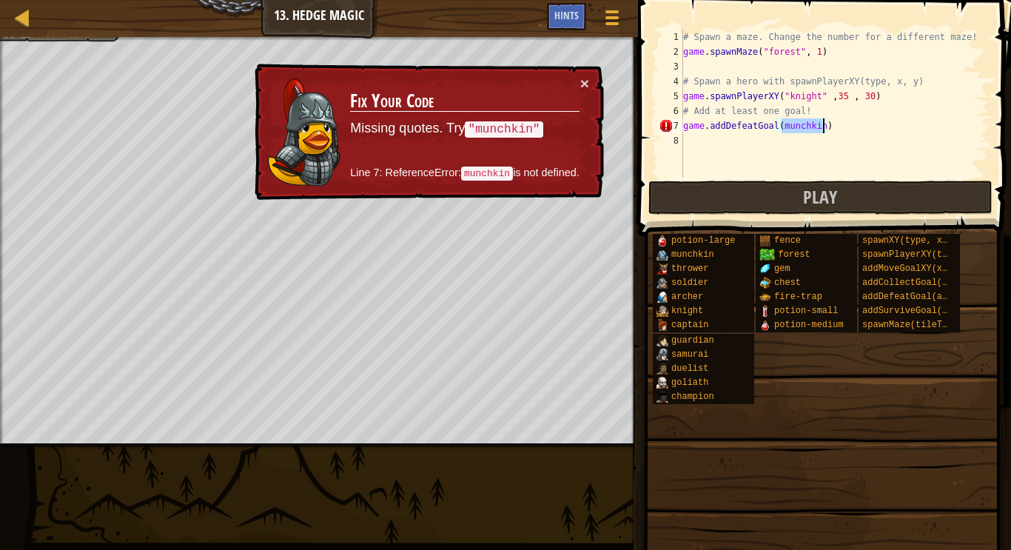
click at [822, 129] on div "# Spawn a maze. Change the number for a different maze! game . spawnMaze ( "for…" at bounding box center [834, 104] width 309 height 148
click at [823, 130] on div "# Spawn a maze. Change the number for a different maze! game . spawnMaze ( "for…" at bounding box center [834, 119] width 309 height 178
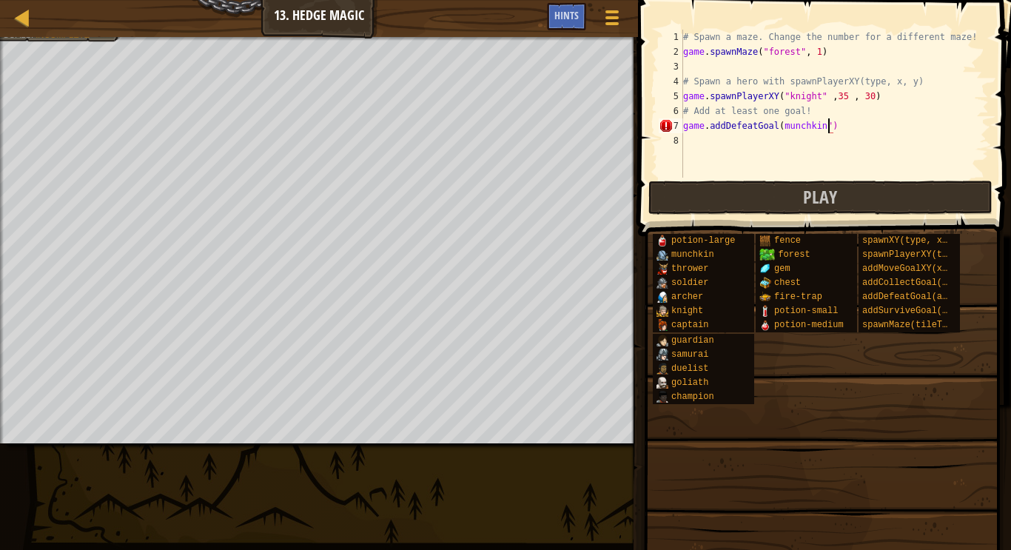
click at [778, 125] on div "# Spawn a maze. Change the number for a different maze! game . spawnMaze ( "for…" at bounding box center [834, 119] width 309 height 178
click at [782, 126] on div "# Spawn a maze. Change the number for a different maze! game . spawnMaze ( "for…" at bounding box center [834, 119] width 309 height 178
type textarea "game.addDefeatGoal("munchkin")"
click at [775, 141] on div "# Spawn a maze. Change the number for a different maze! game . spawnMaze ( "for…" at bounding box center [834, 119] width 309 height 178
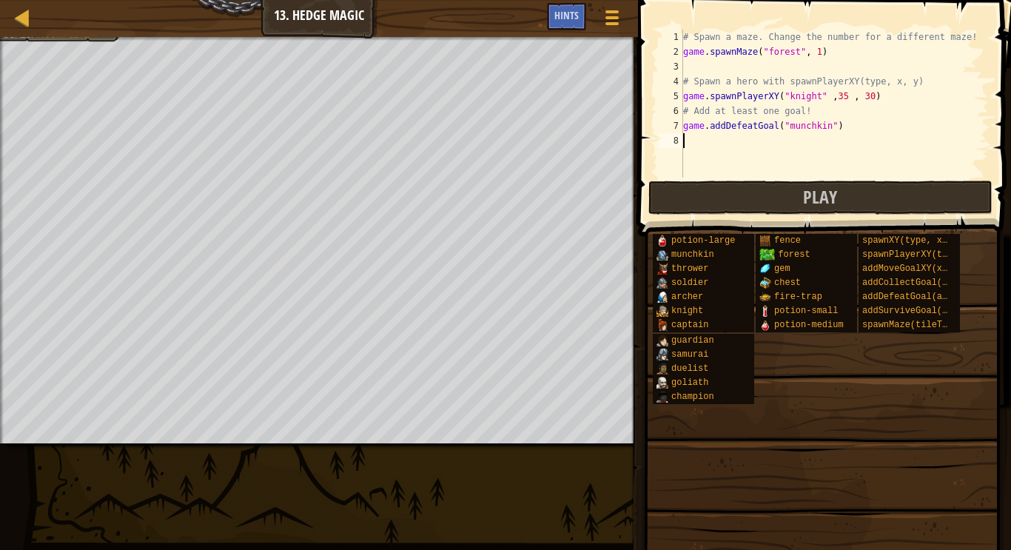
scroll to position [7, 0]
click at [683, 129] on div "# Spawn a maze. Change the number for a different maze! game . spawnMaze ( "for…" at bounding box center [834, 119] width 309 height 178
type textarea "game.addDefeatGoal("munchkin")"
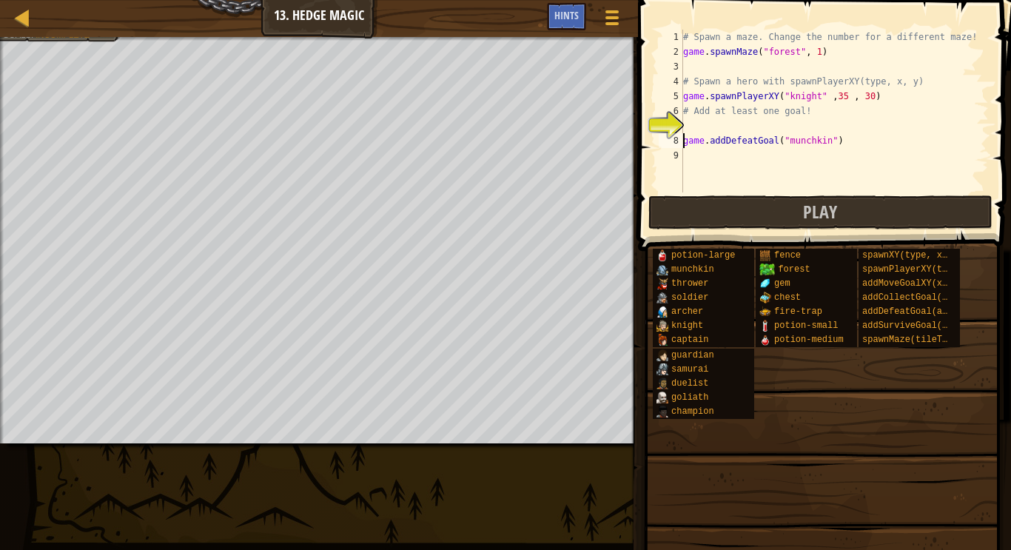
click at [686, 122] on div "# Spawn a maze. Change the number for a different maze! game . spawnMaze ( "for…" at bounding box center [834, 126] width 309 height 192
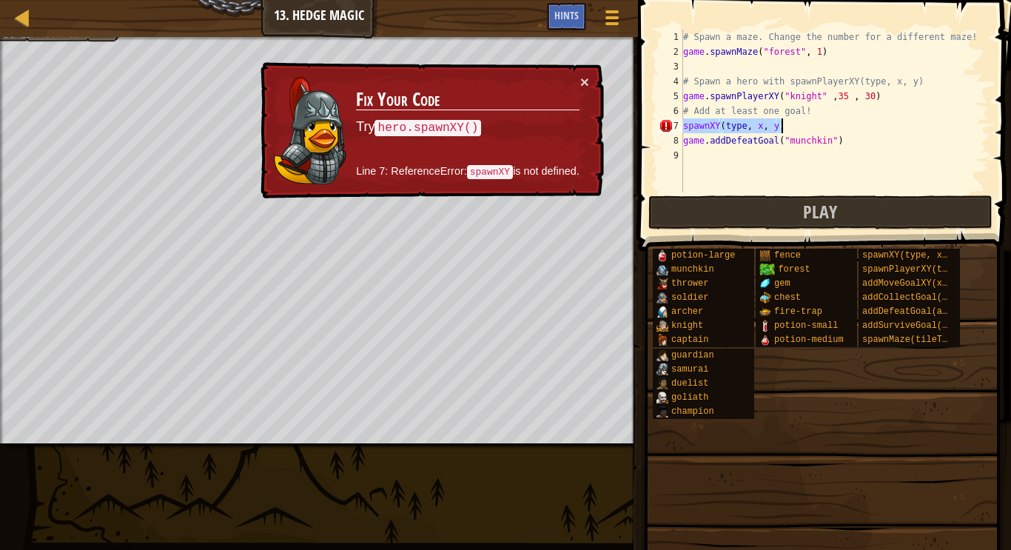
click at [683, 124] on div "# Spawn a maze. Change the number for a different maze! game . spawnMaze ( "for…" at bounding box center [834, 111] width 309 height 163
click at [686, 127] on div "# Spawn a maze. Change the number for a different maze! game . spawnMaze ( "for…" at bounding box center [834, 126] width 309 height 192
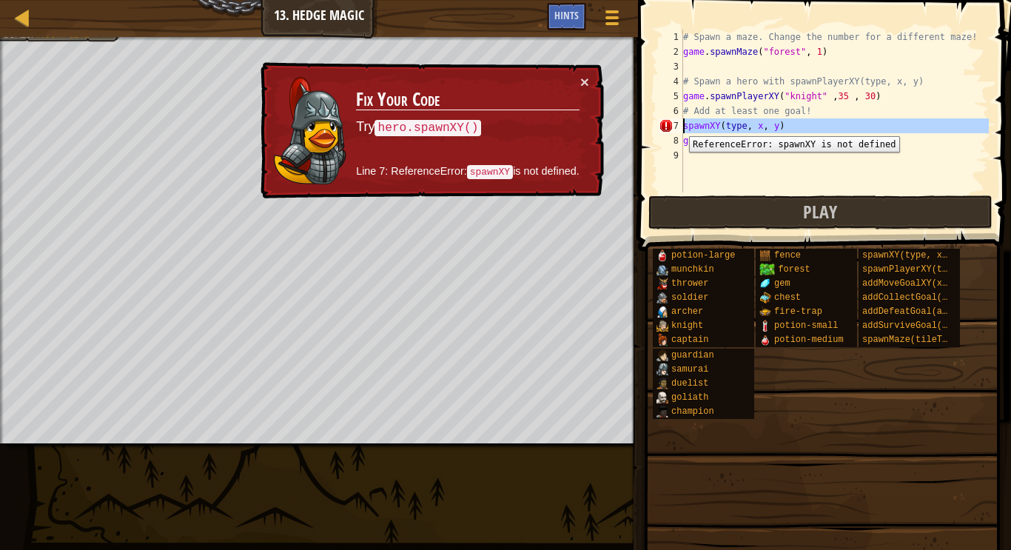
click at [678, 125] on div "7" at bounding box center [671, 125] width 24 height 15
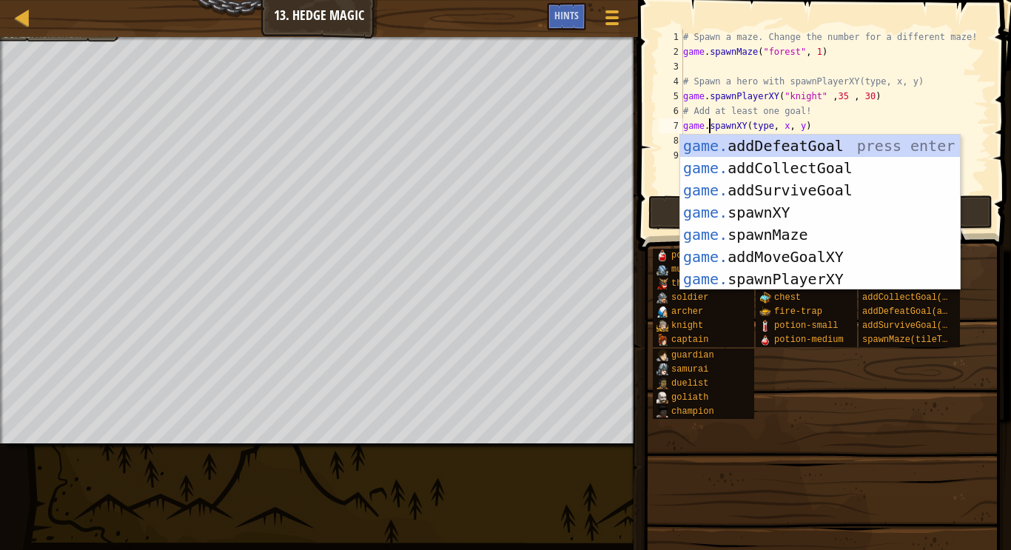
scroll to position [7, 4]
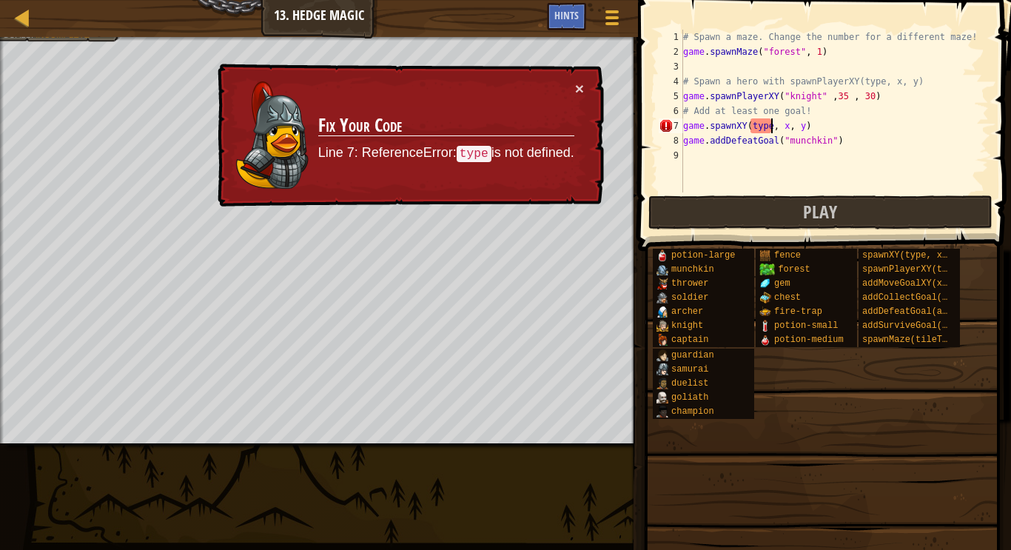
click at [771, 127] on div "# Spawn a maze. Change the number for a different maze! game . spawnMaze ( "for…" at bounding box center [834, 126] width 309 height 192
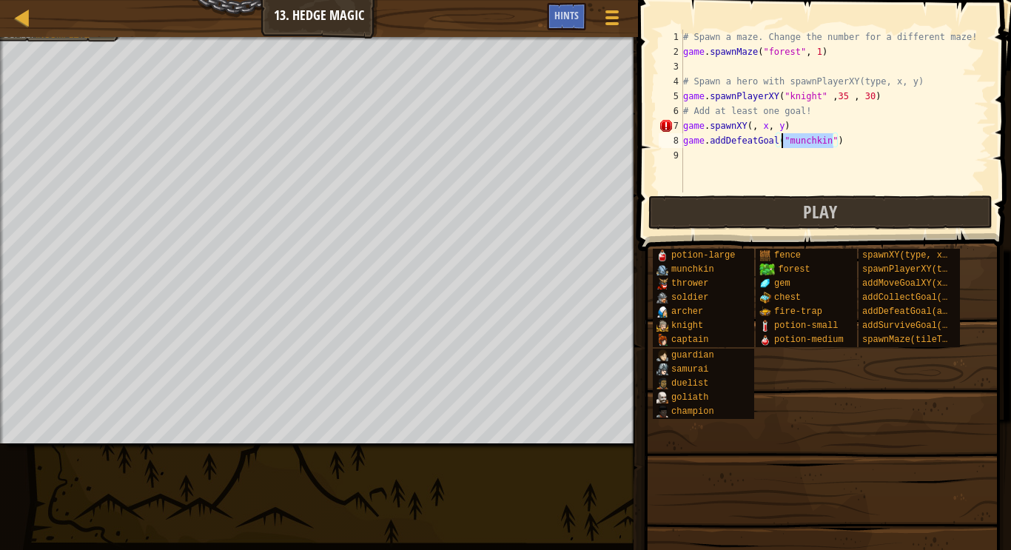
drag, startPoint x: 836, startPoint y: 143, endPoint x: 782, endPoint y: 142, distance: 54.1
click at [782, 142] on div "# Spawn a maze. Change the number for a different maze! game . spawnMaze ( "for…" at bounding box center [834, 126] width 309 height 192
click at [751, 125] on div "# Spawn a maze. Change the number for a different maze! game . spawnMaze ( "for…" at bounding box center [834, 126] width 309 height 192
paste textarea ""munchkin""
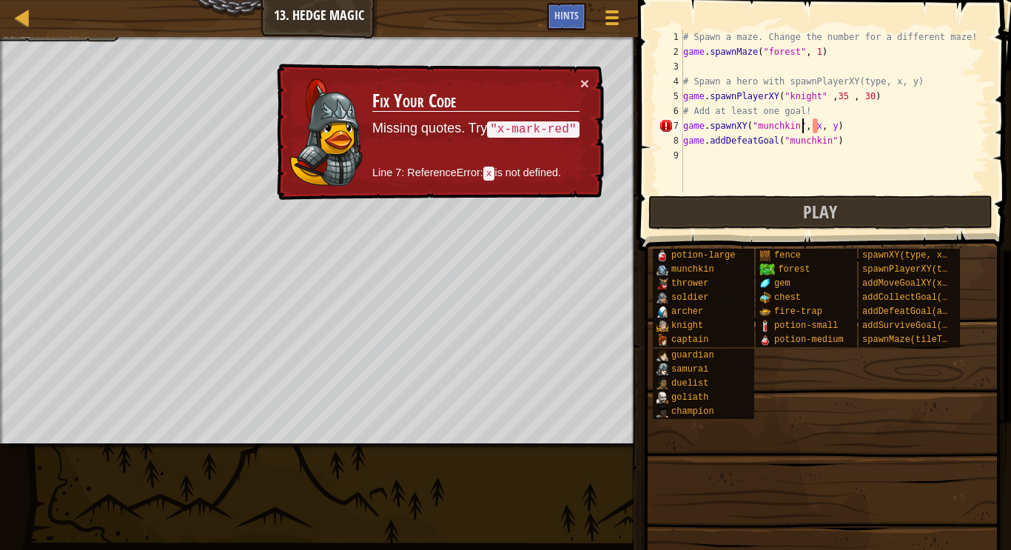
click at [817, 125] on div "# Spawn a maze. Change the number for a different maze! game . spawnMaze ( "for…" at bounding box center [834, 126] width 309 height 192
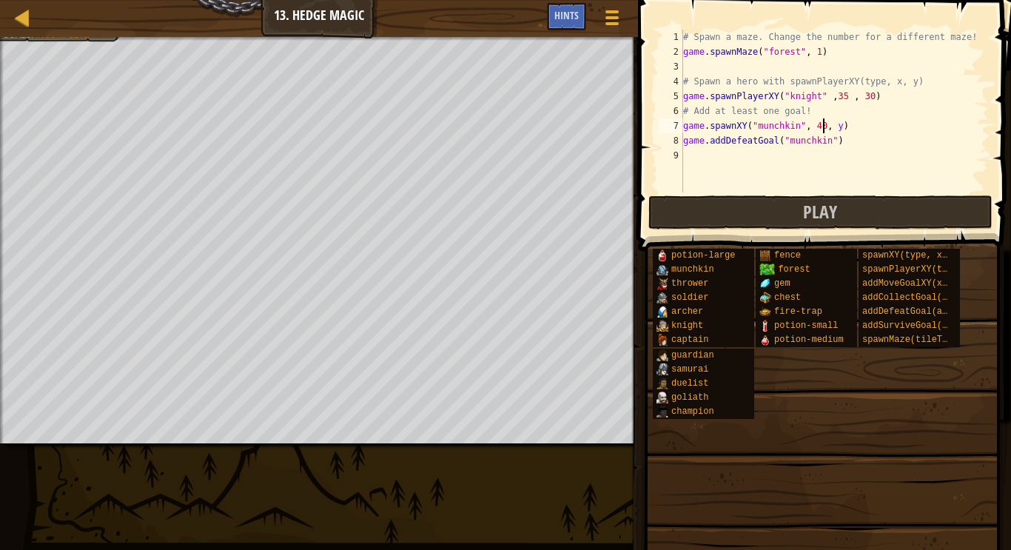
scroll to position [7, 20]
click at [836, 129] on div "# Spawn a maze. Change the number for a different maze! game . spawnMaze ( "for…" at bounding box center [834, 126] width 309 height 192
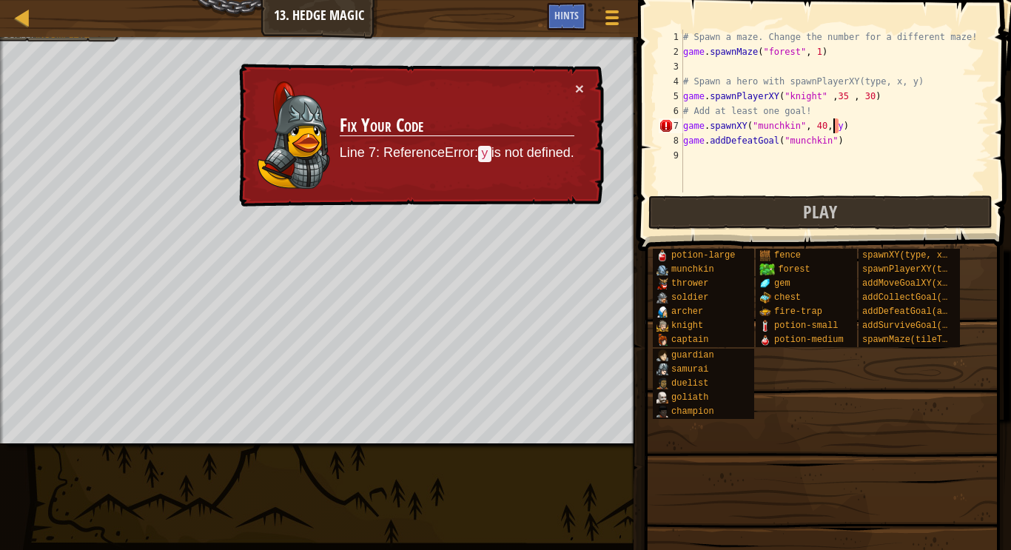
click at [839, 129] on div "# Spawn a maze. Change the number for a different maze! game . spawnMaze ( "for…" at bounding box center [834, 126] width 309 height 192
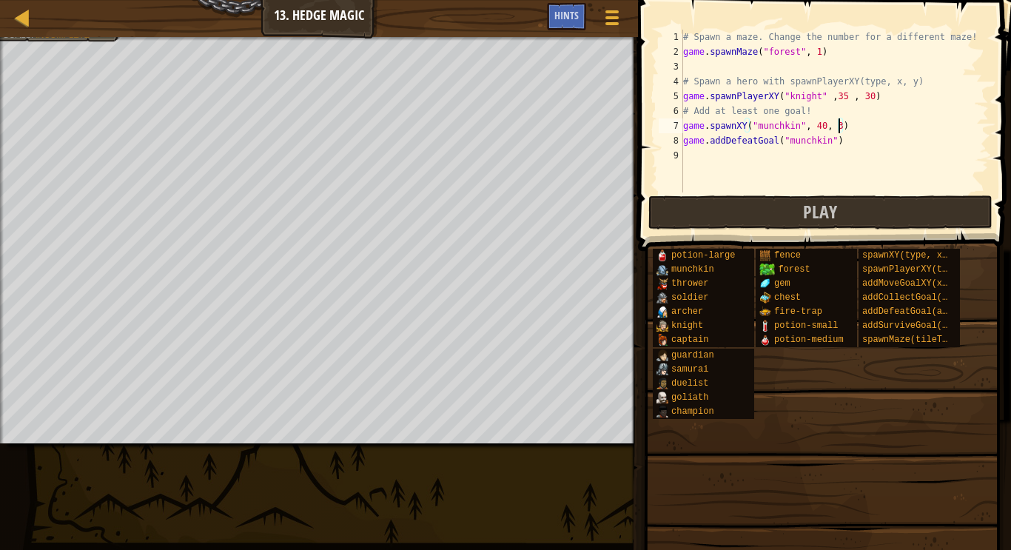
scroll to position [7, 23]
click at [840, 213] on button "Play" at bounding box center [821, 212] width 345 height 34
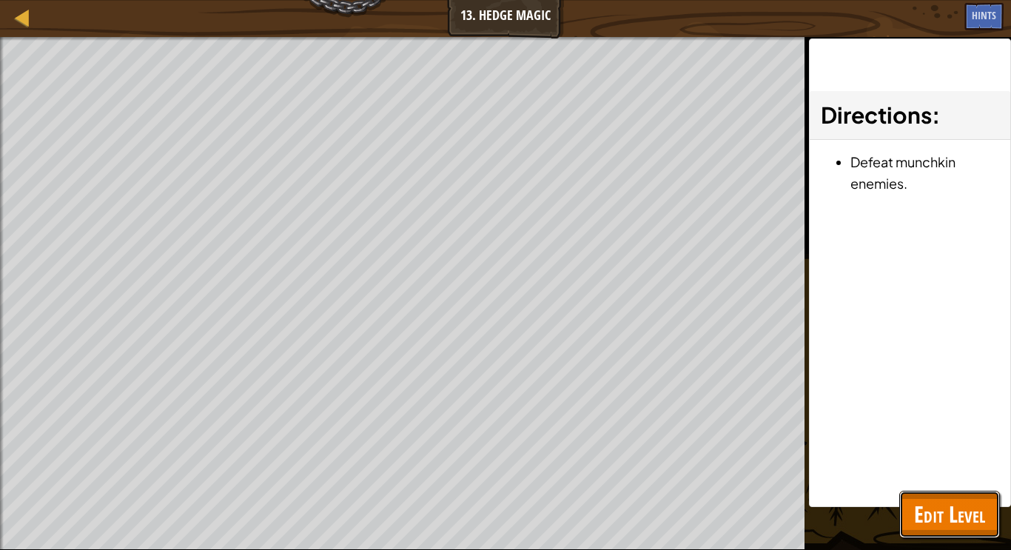
click at [938, 526] on span "Edit Level" at bounding box center [949, 514] width 71 height 30
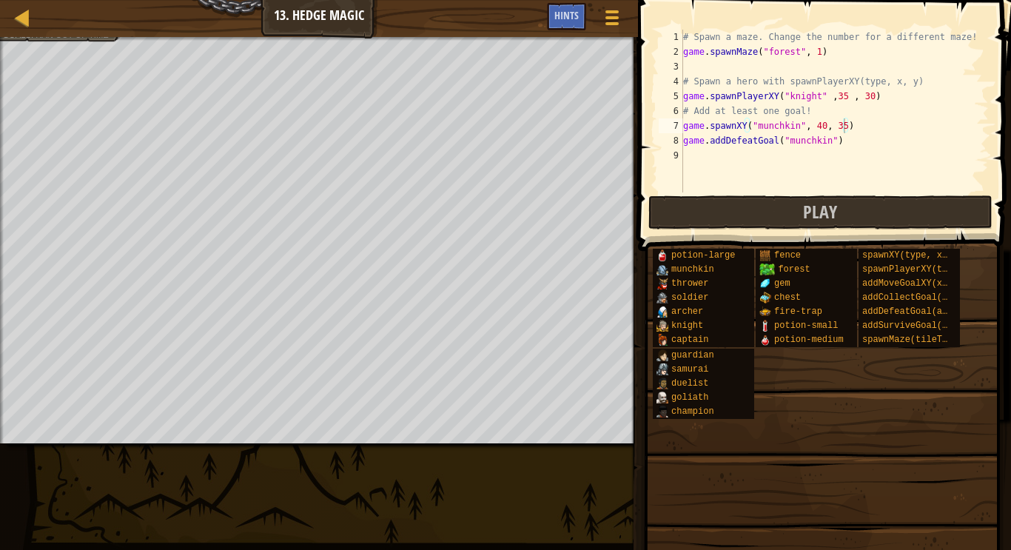
click at [844, 132] on div "# Spawn a maze. Change the number for a different maze! game . spawnMaze ( "for…" at bounding box center [834, 126] width 309 height 192
click at [818, 222] on span "Play" at bounding box center [820, 212] width 34 height 24
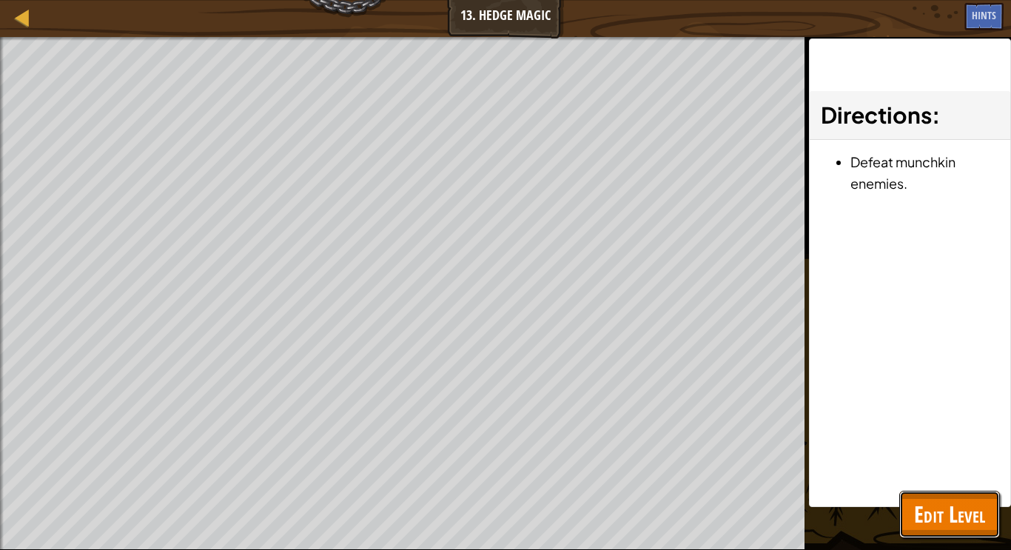
click at [963, 497] on button "Edit Level" at bounding box center [950, 514] width 101 height 47
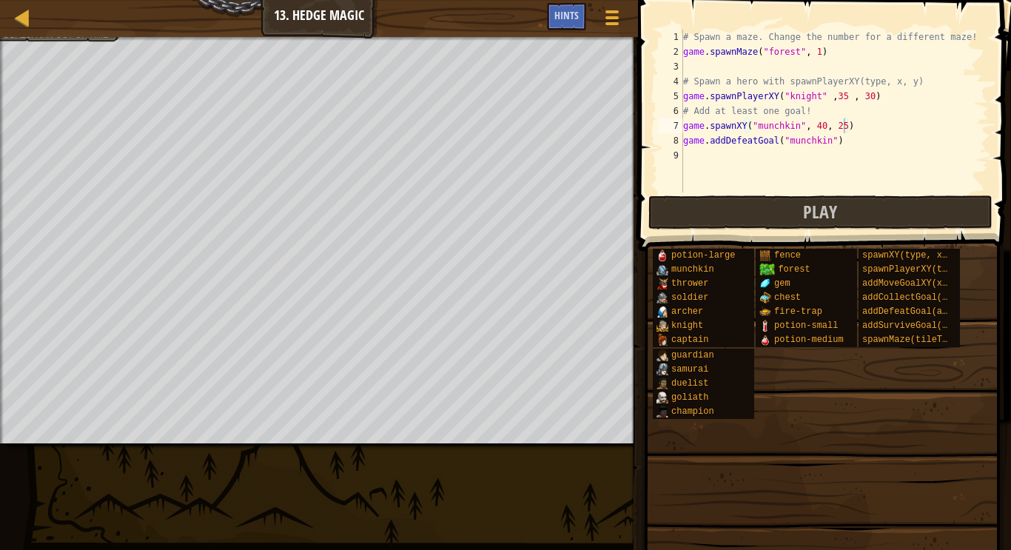
click at [820, 53] on div "# Spawn a maze. Change the number for a different maze! game . spawnMaze ( "for…" at bounding box center [834, 126] width 309 height 192
click at [846, 99] on div "# Spawn a maze. Change the number for a different maze! game . spawnMaze ( "for…" at bounding box center [834, 126] width 309 height 192
click at [874, 96] on div "# Spawn a maze. Change the number for a different maze! game . spawnMaze ( "for…" at bounding box center [834, 126] width 309 height 192
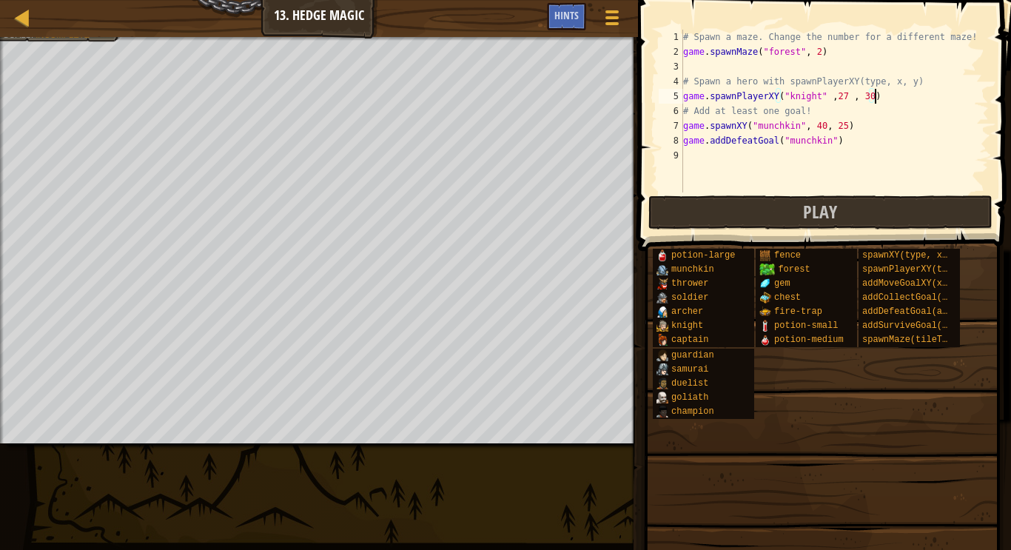
click at [823, 130] on div "# Spawn a maze. Change the number for a different maze! game . spawnMaze ( "for…" at bounding box center [834, 126] width 309 height 192
type textarea "game.spawnXY("munchkin", 25, 25)"
click at [826, 213] on span "Play" at bounding box center [820, 212] width 34 height 24
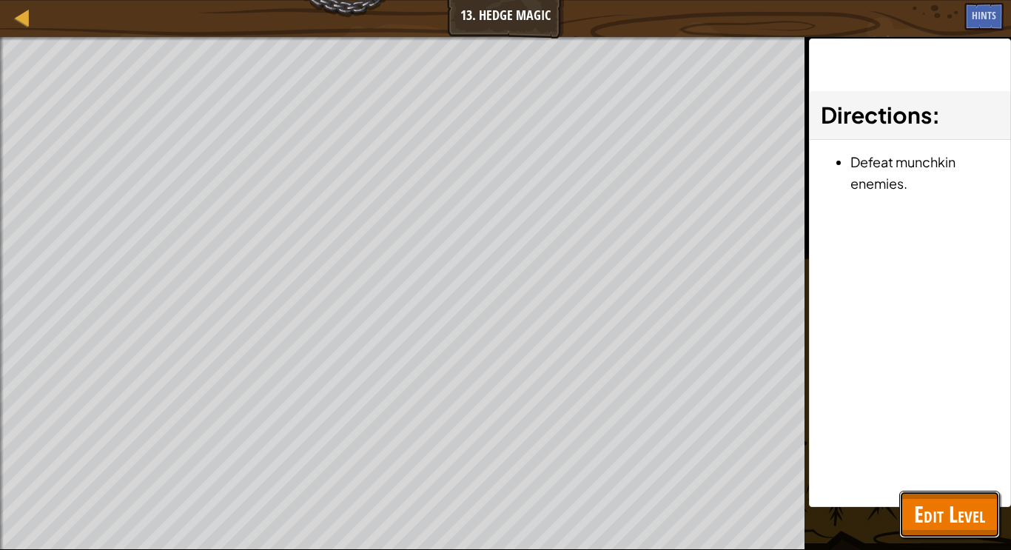
click at [937, 492] on button "Edit Level" at bounding box center [950, 514] width 101 height 47
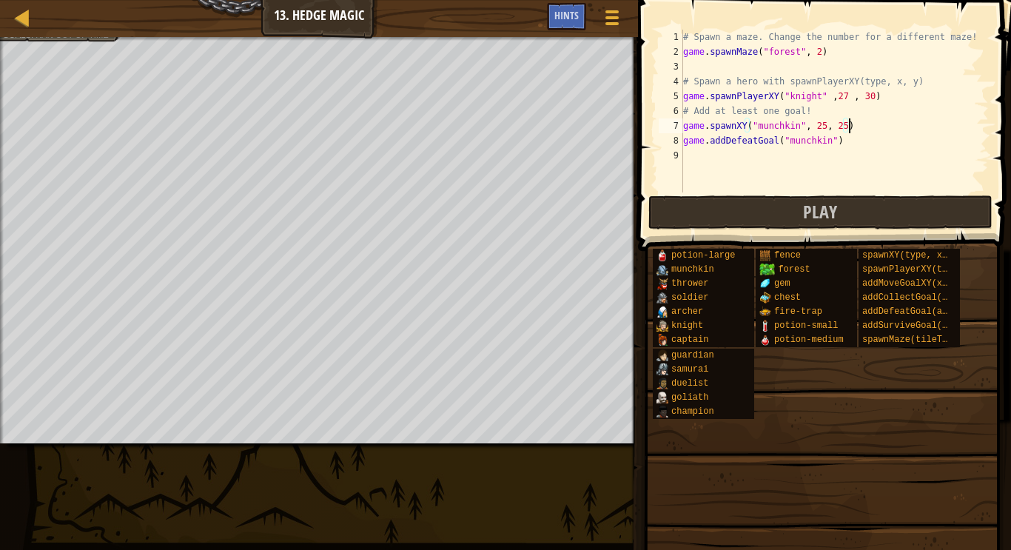
click at [871, 127] on div "# Spawn a maze. Change the number for a different maze! game . spawnMaze ( "for…" at bounding box center [834, 126] width 309 height 192
drag, startPoint x: 684, startPoint y: 124, endPoint x: 866, endPoint y: 128, distance: 181.4
click at [866, 128] on div "# Spawn a maze. Change the number for a different maze! game . spawnMaze ( "for…" at bounding box center [834, 126] width 309 height 192
type textarea "#"
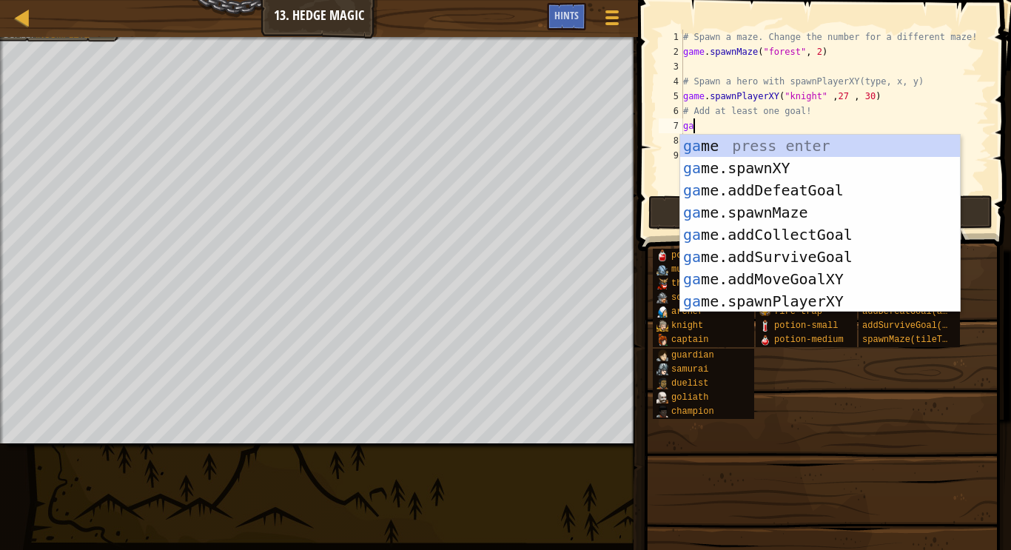
scroll to position [7, 0]
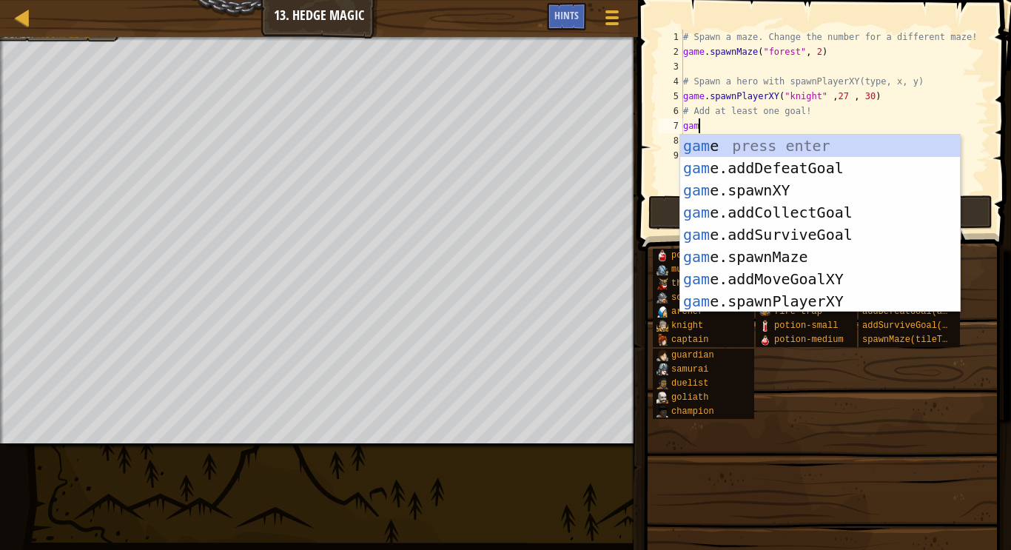
type textarea "game"
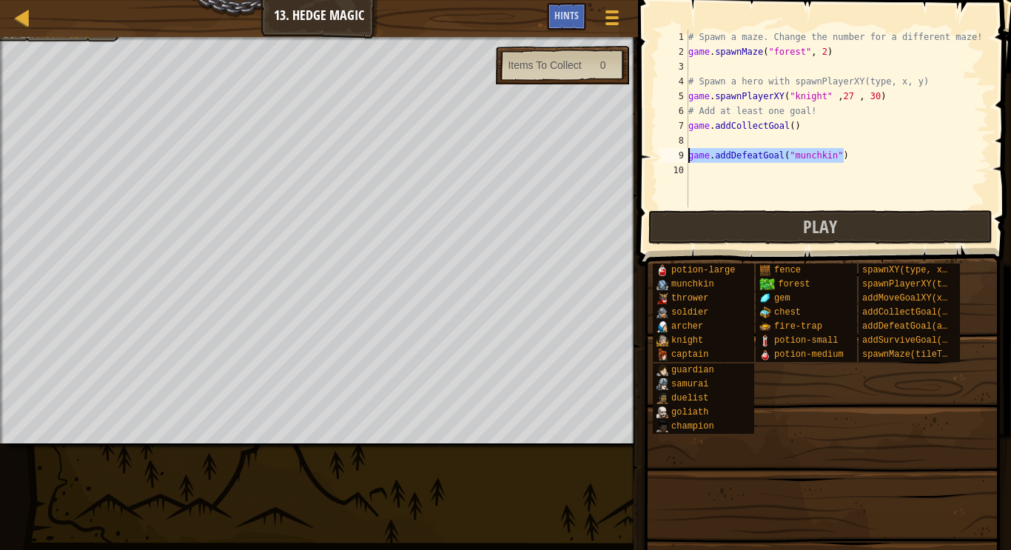
drag, startPoint x: 848, startPoint y: 155, endPoint x: 667, endPoint y: 154, distance: 180.7
click at [667, 154] on div "1 2 3 4 5 6 7 8 9 10 # Spawn a maze. Change the number for a different maze! ga…" at bounding box center [822, 119] width 333 height 178
type textarea "#"
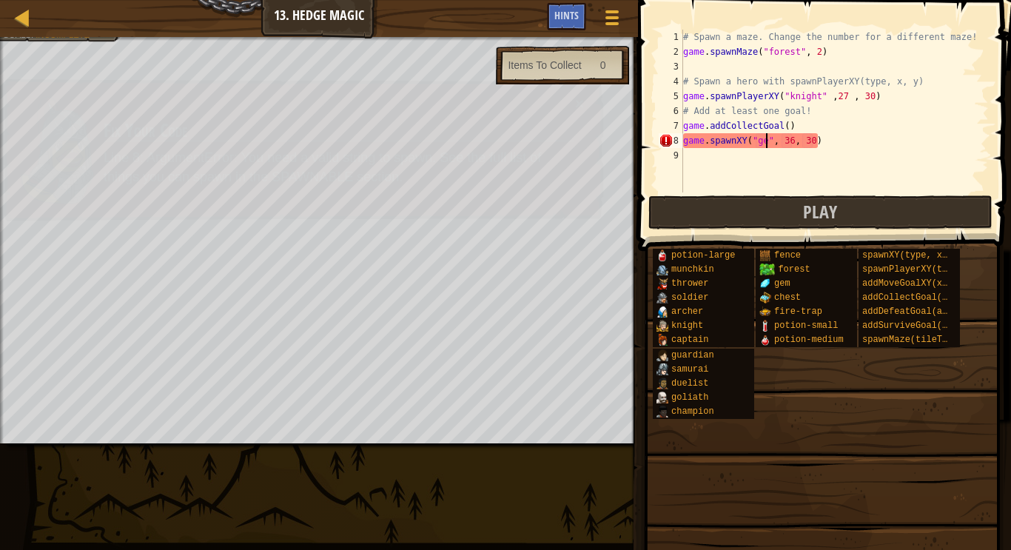
scroll to position [7, 13]
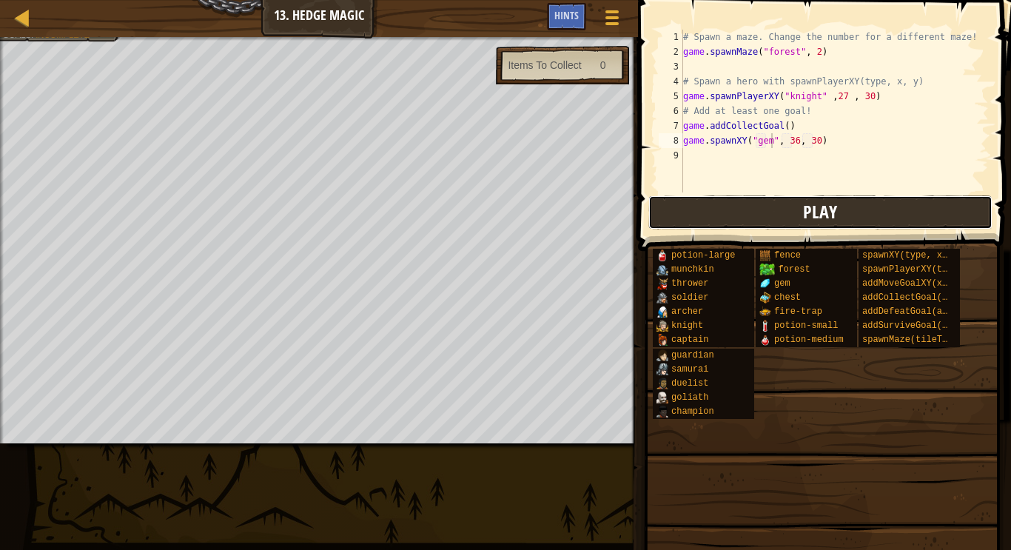
click at [810, 203] on span "Play" at bounding box center [820, 212] width 34 height 24
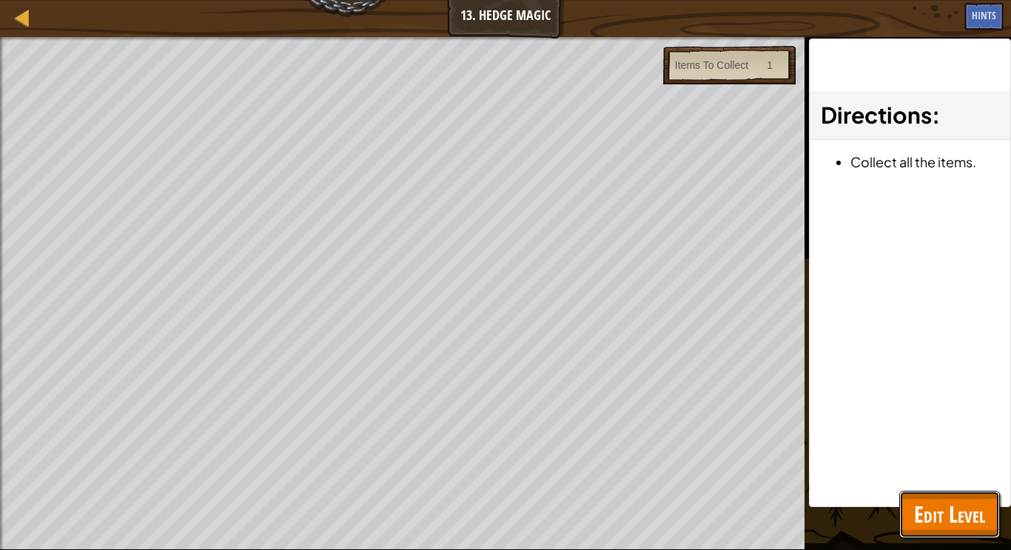
click at [953, 507] on span "Edit Level" at bounding box center [949, 514] width 71 height 30
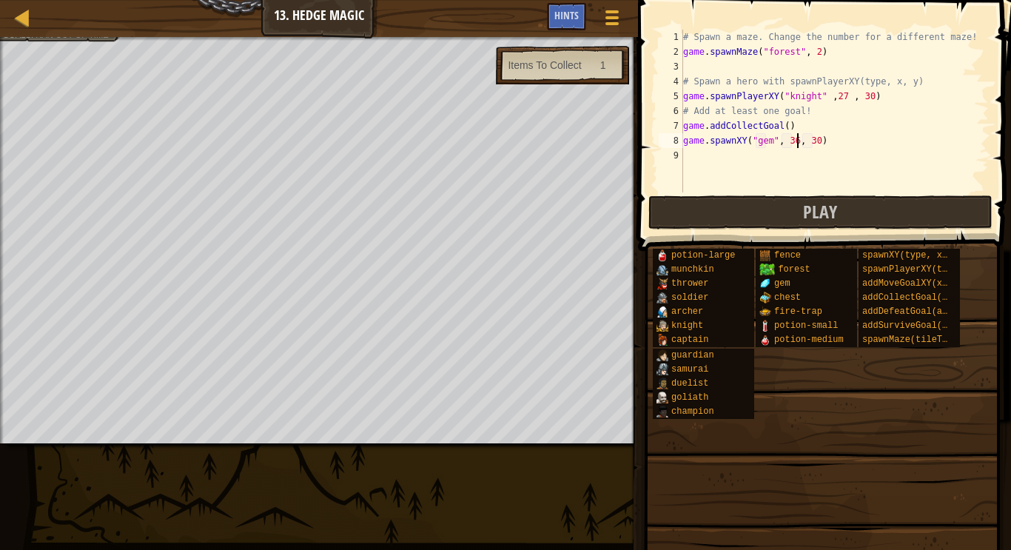
click at [798, 143] on div "# Spawn a maze. Change the number for a different maze! game . spawnMaze ( "for…" at bounding box center [834, 126] width 309 height 192
type textarea "game.spawnXY("gem", 27, 30)"
click at [826, 212] on span "Play" at bounding box center [820, 212] width 34 height 24
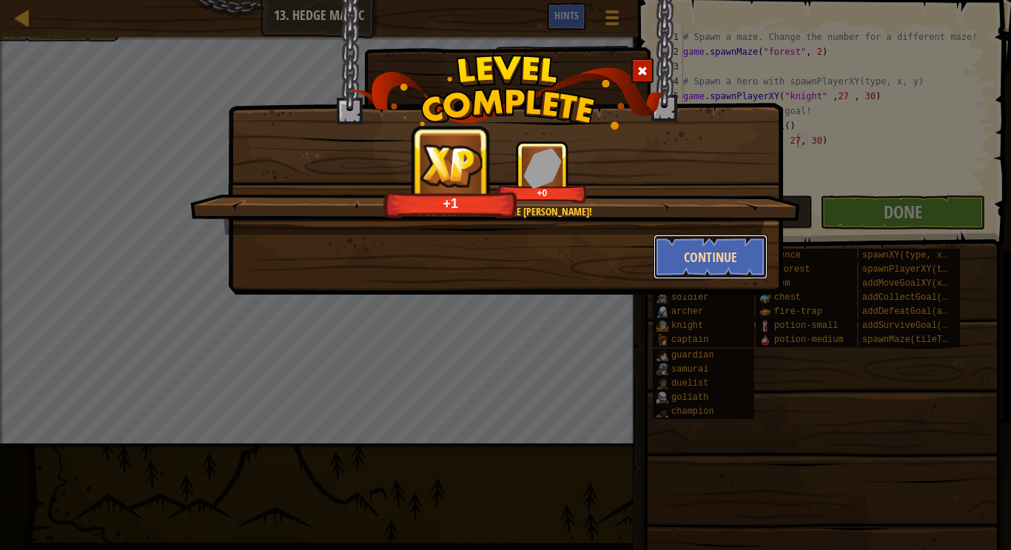
click at [676, 255] on button "Continue" at bounding box center [711, 257] width 115 height 44
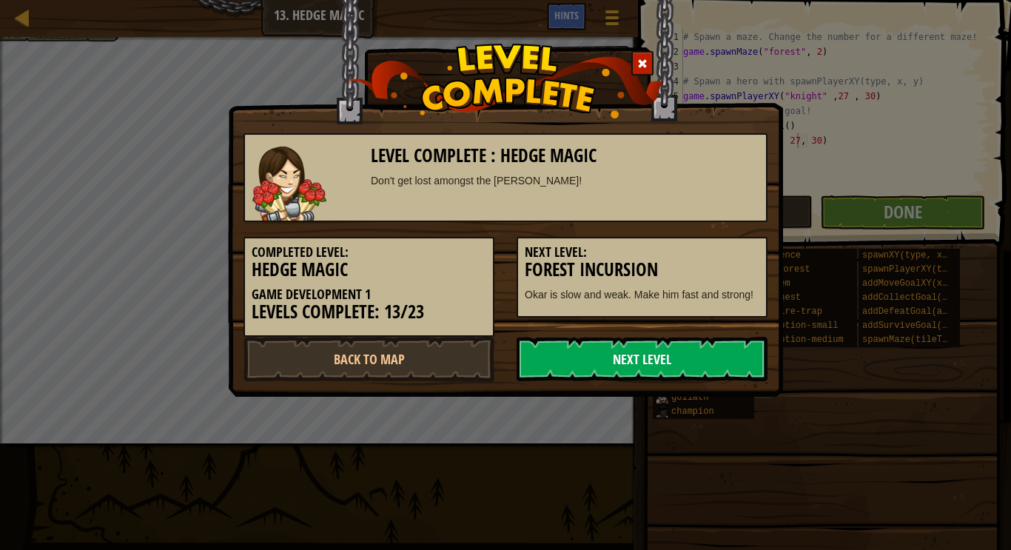
click at [643, 362] on link "Next Level" at bounding box center [642, 359] width 251 height 44
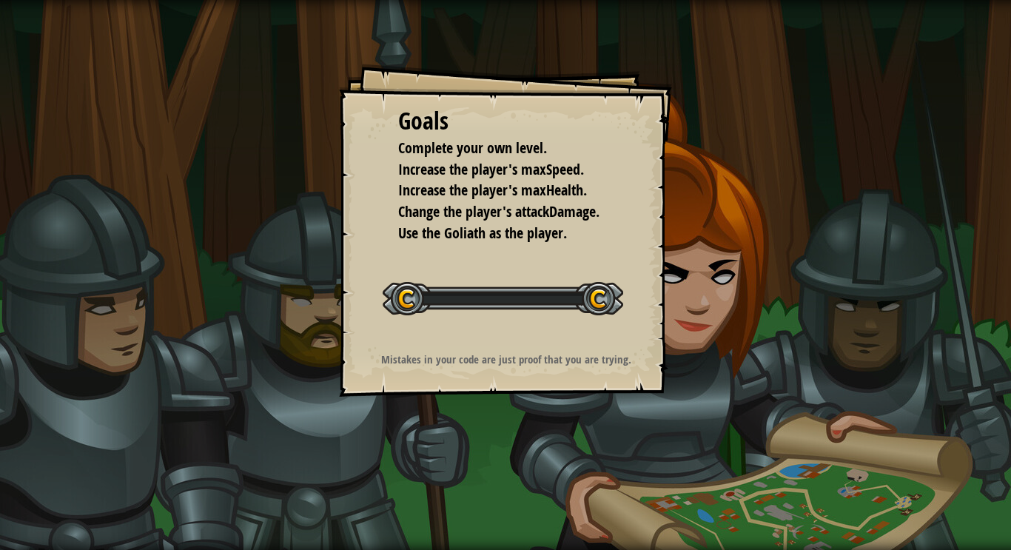
click at [640, 358] on div "Mistakes in your code are just proof that you are trying." at bounding box center [506, 360] width 297 height 16
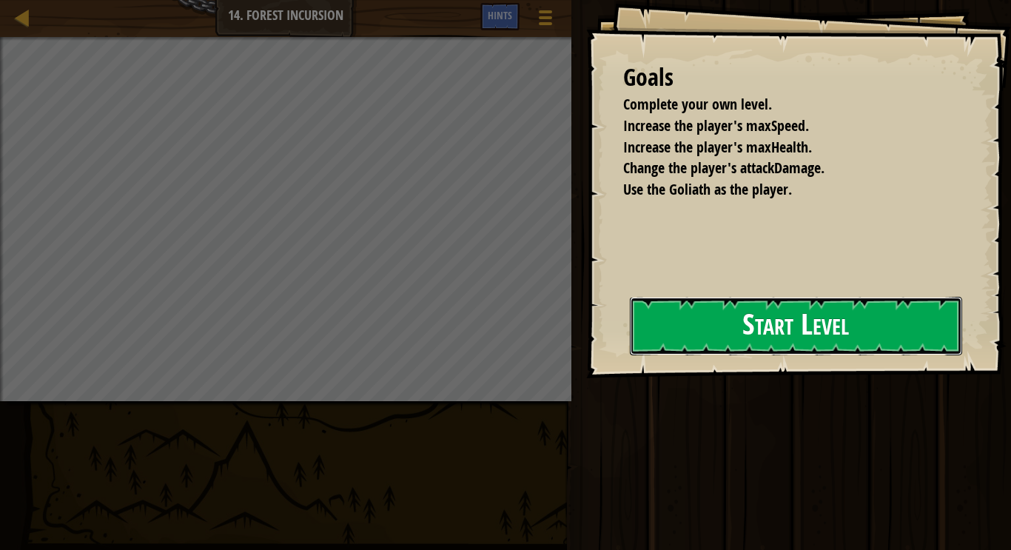
click at [630, 341] on button "Start Level" at bounding box center [796, 326] width 332 height 58
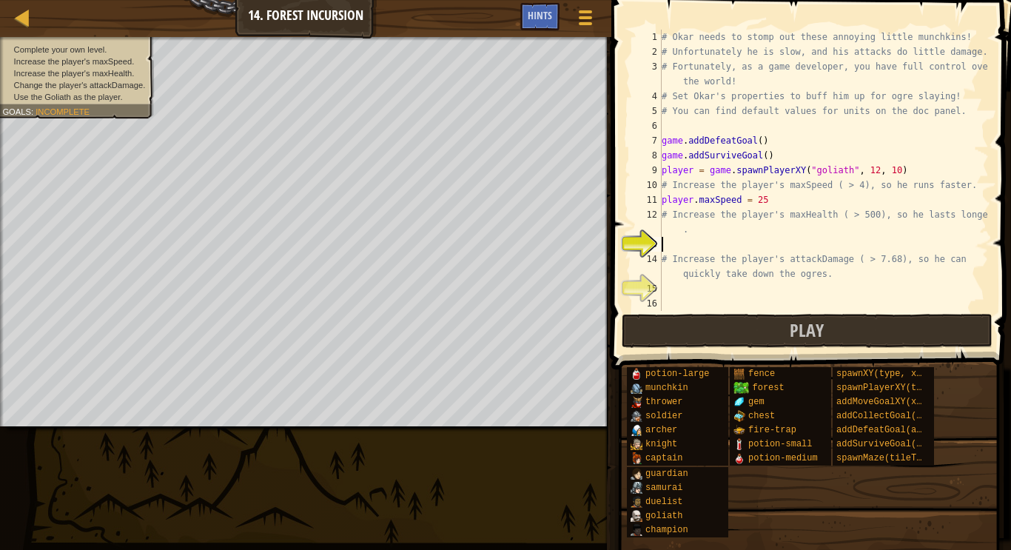
click at [769, 203] on div "# Okar needs to stomp out these annoying little munchkins! # Unfortunately he i…" at bounding box center [824, 185] width 330 height 311
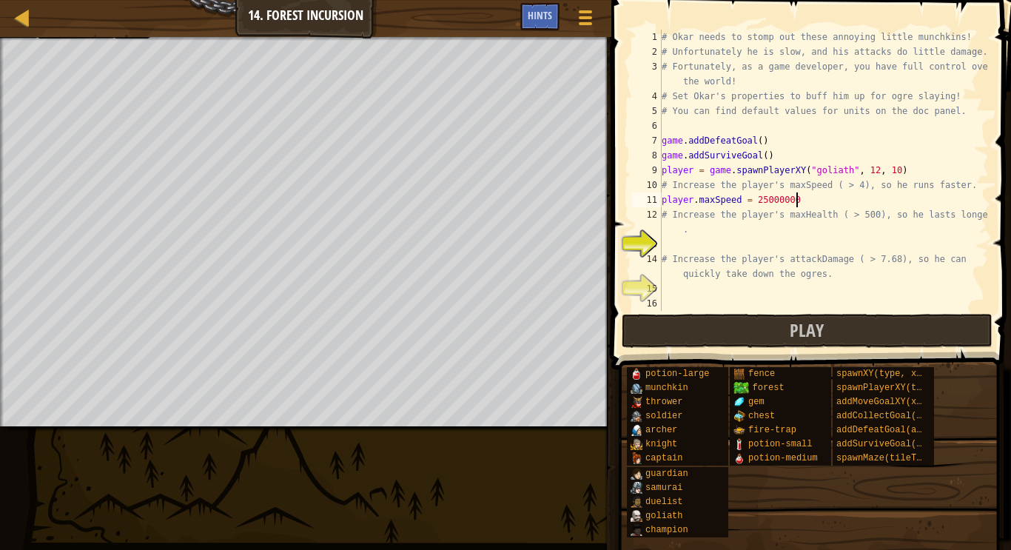
click at [708, 234] on div "# Okar needs to stomp out these annoying little munchkins! # Unfortunately he i…" at bounding box center [824, 185] width 330 height 311
type textarea "# Increase the player's maxHealth ( > 500), so he lasts longer."
click at [687, 225] on div "# Okar needs to stomp out these annoying little munchkins! # Unfortunately he i…" at bounding box center [824, 185] width 330 height 311
click at [670, 222] on div "# Okar needs to stomp out these annoying little munchkins! # Unfortunately he i…" at bounding box center [824, 185] width 330 height 311
click at [666, 247] on div "# Okar needs to stomp out these annoying little munchkins! # Unfortunately he i…" at bounding box center [824, 185] width 330 height 311
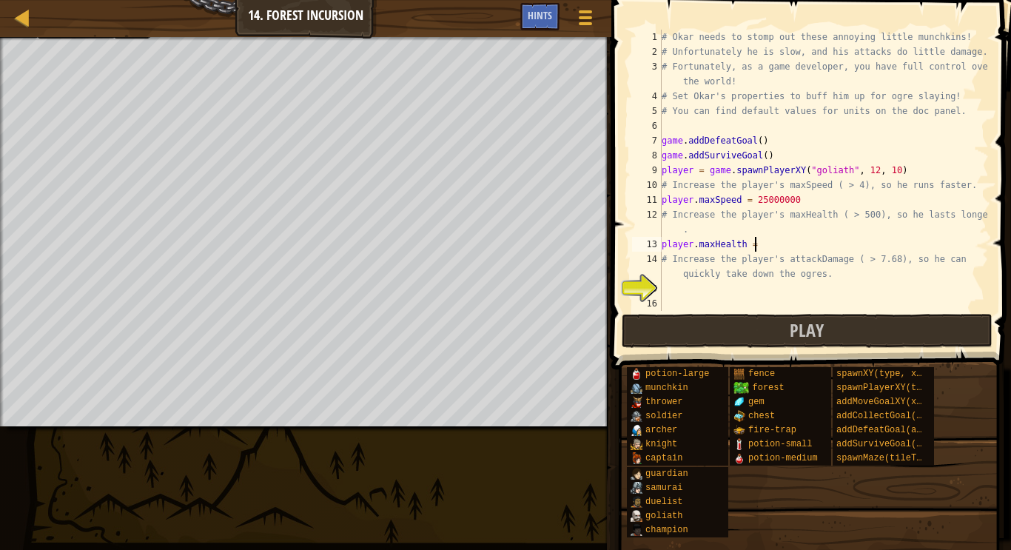
scroll to position [7, 13]
type textarea "player.maxHealth ="
